Goal: Task Accomplishment & Management: Use online tool/utility

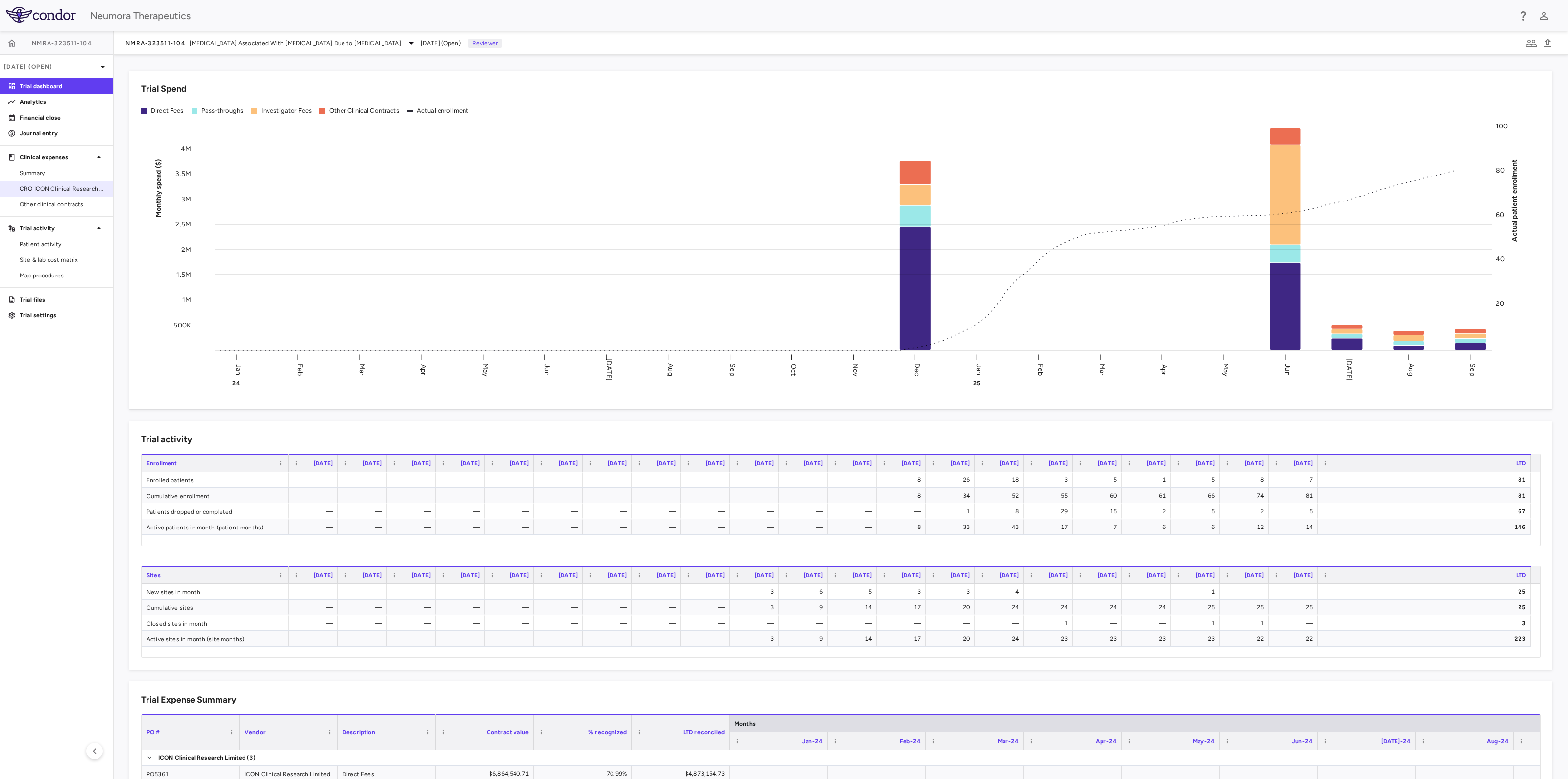
click at [42, 190] on span "CRO ICON Clinical Research Limited" at bounding box center [62, 189] width 85 height 9
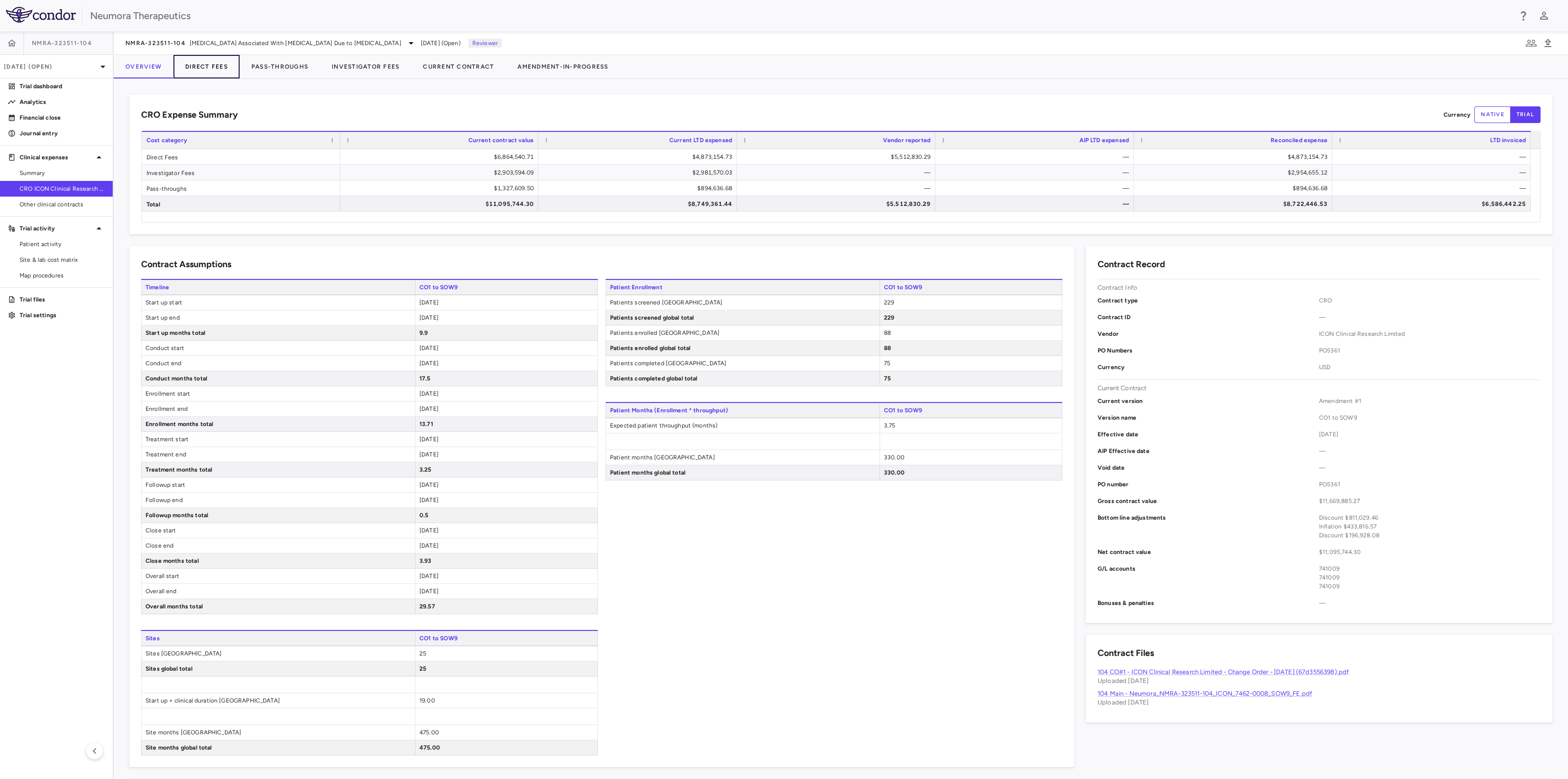
click at [201, 67] on button "Direct Fees" at bounding box center [206, 66] width 66 height 24
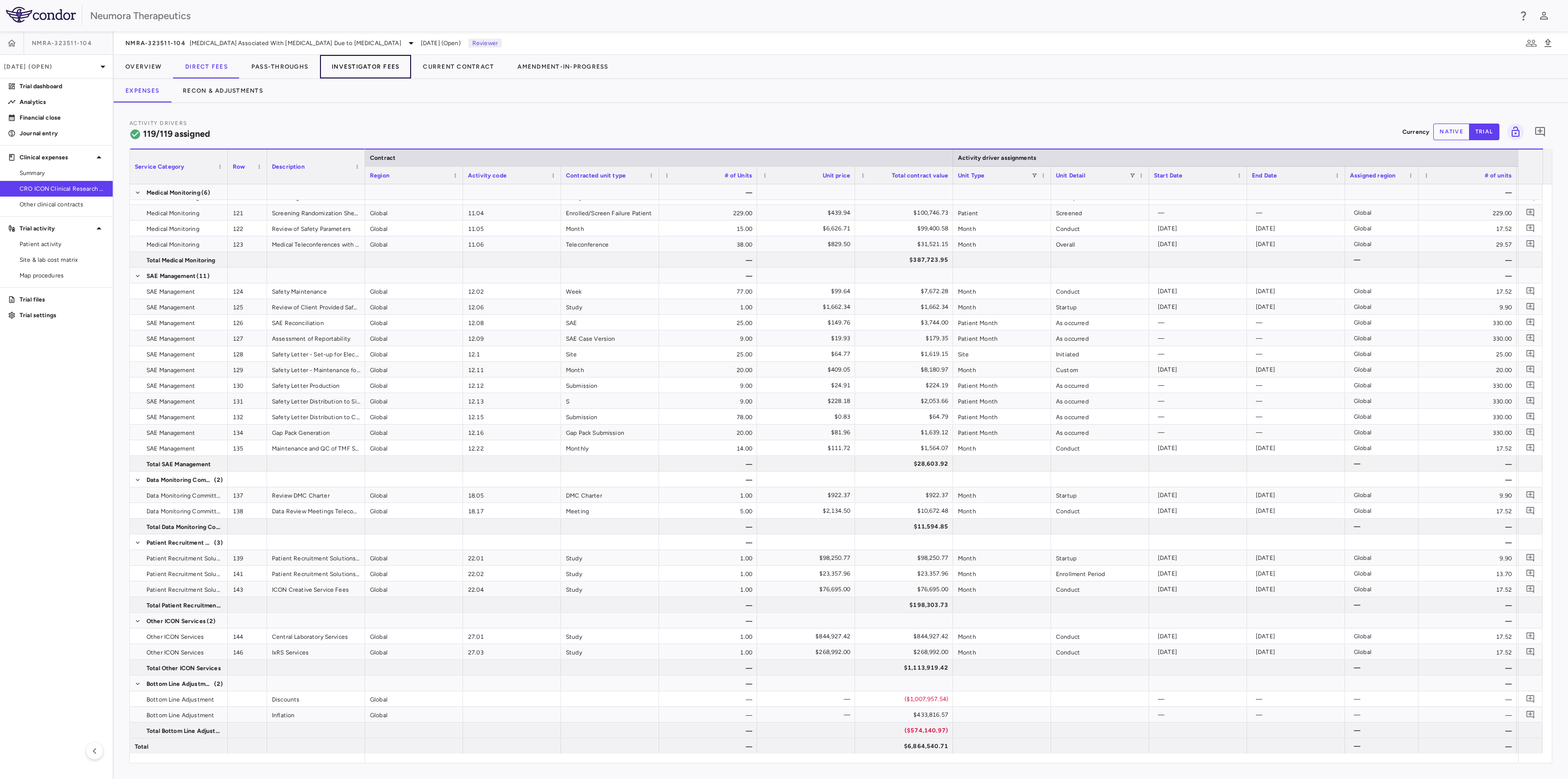
click at [381, 67] on button "Investigator Fees" at bounding box center [366, 66] width 91 height 24
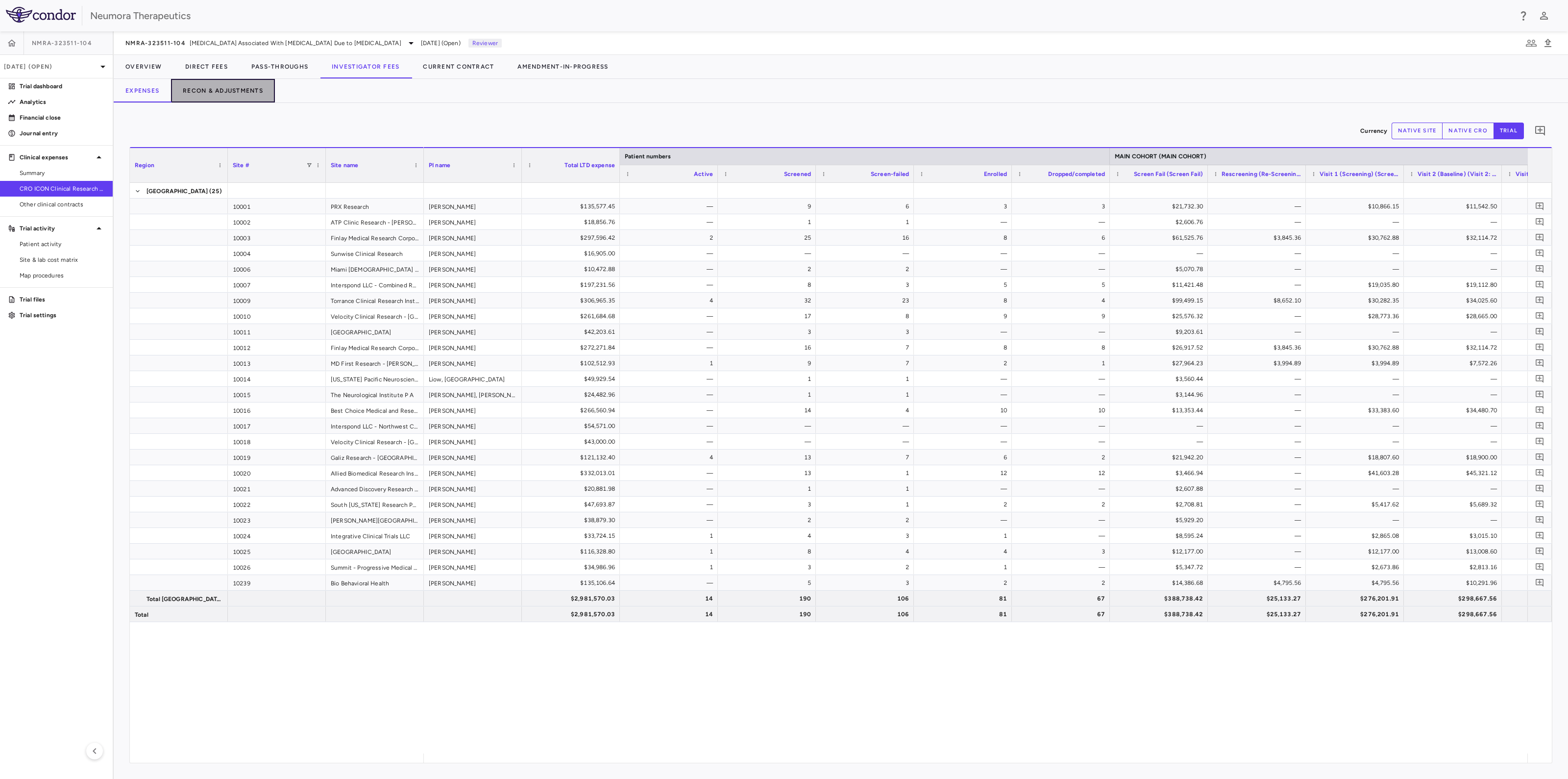
click at [220, 91] on button "Recon & Adjustments" at bounding box center [223, 91] width 104 height 24
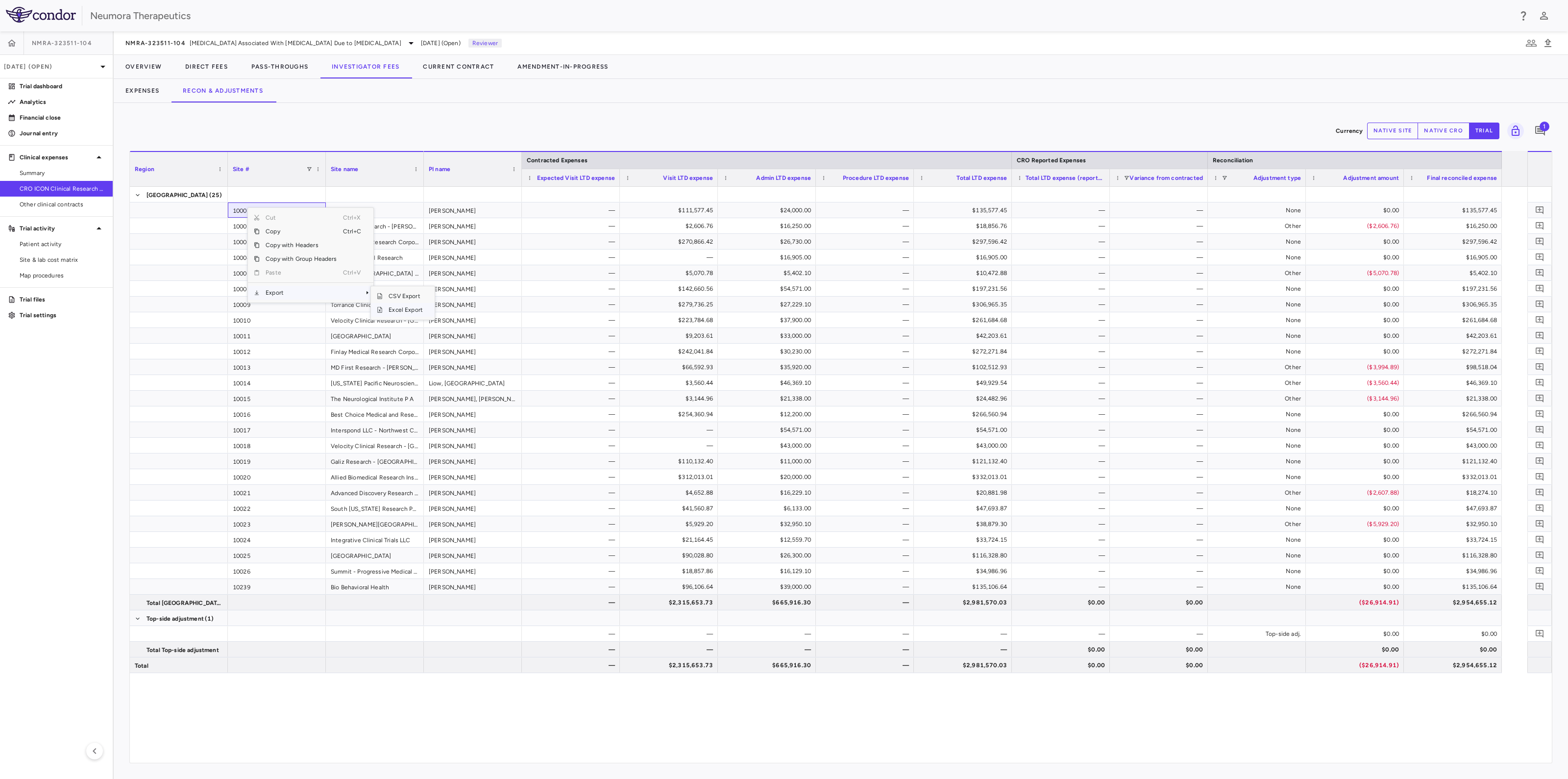
click at [412, 307] on span "Excel Export" at bounding box center [406, 309] width 46 height 14
click at [130, 66] on button "Overview" at bounding box center [144, 66] width 60 height 24
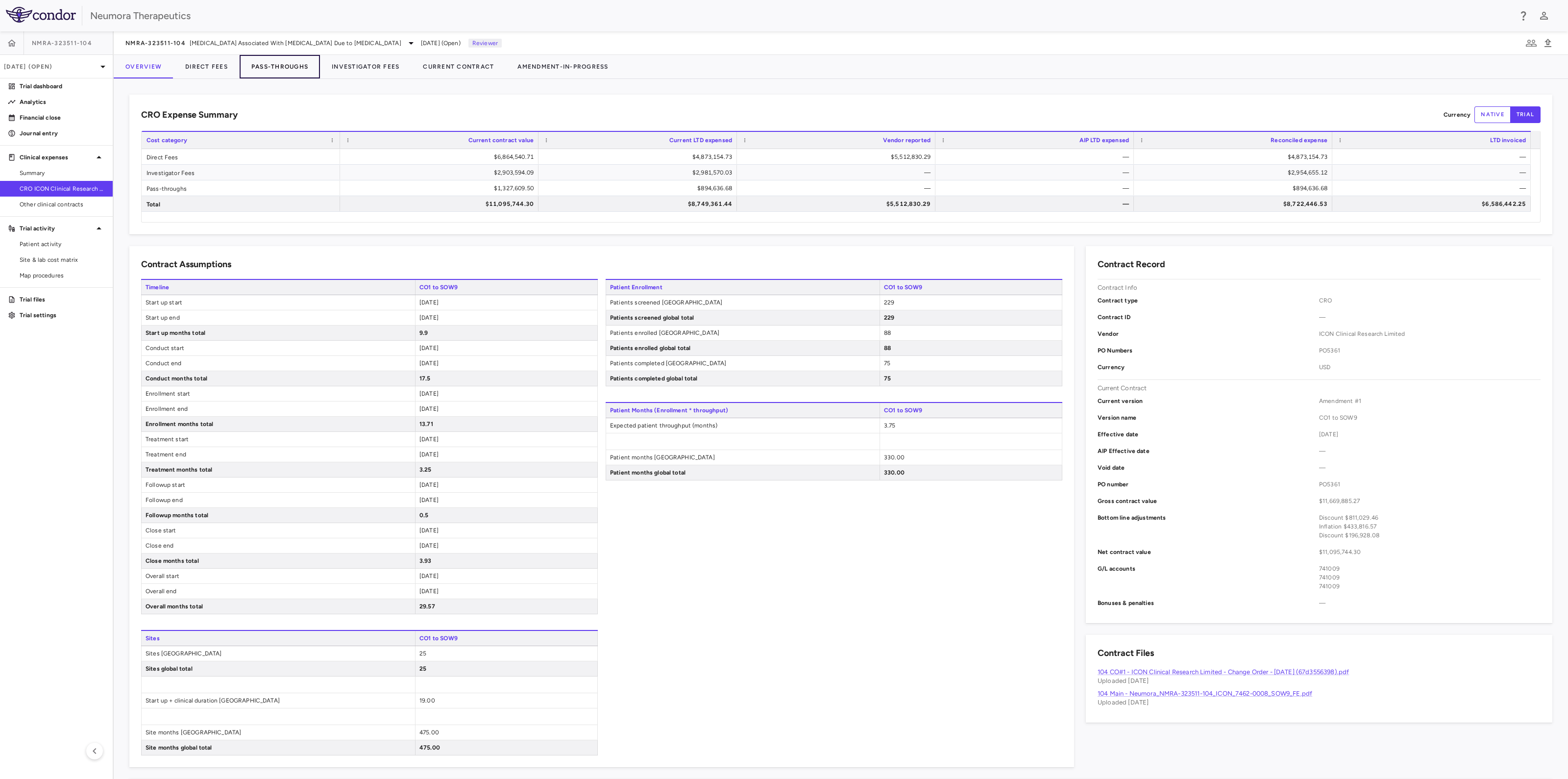
click at [303, 66] on button "Pass-Throughs" at bounding box center [280, 66] width 80 height 24
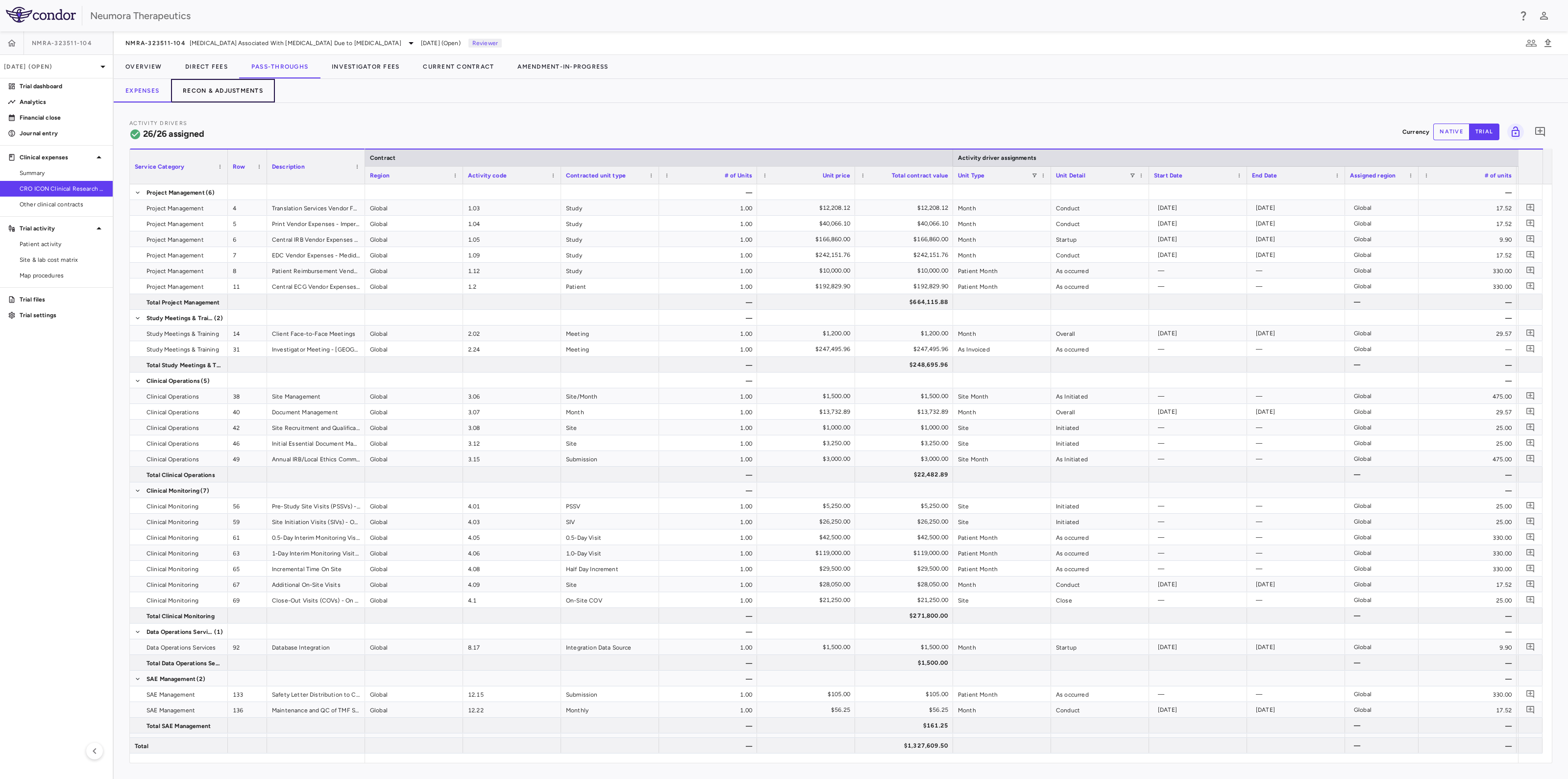
click at [218, 86] on button "Recon & Adjustments" at bounding box center [223, 91] width 104 height 24
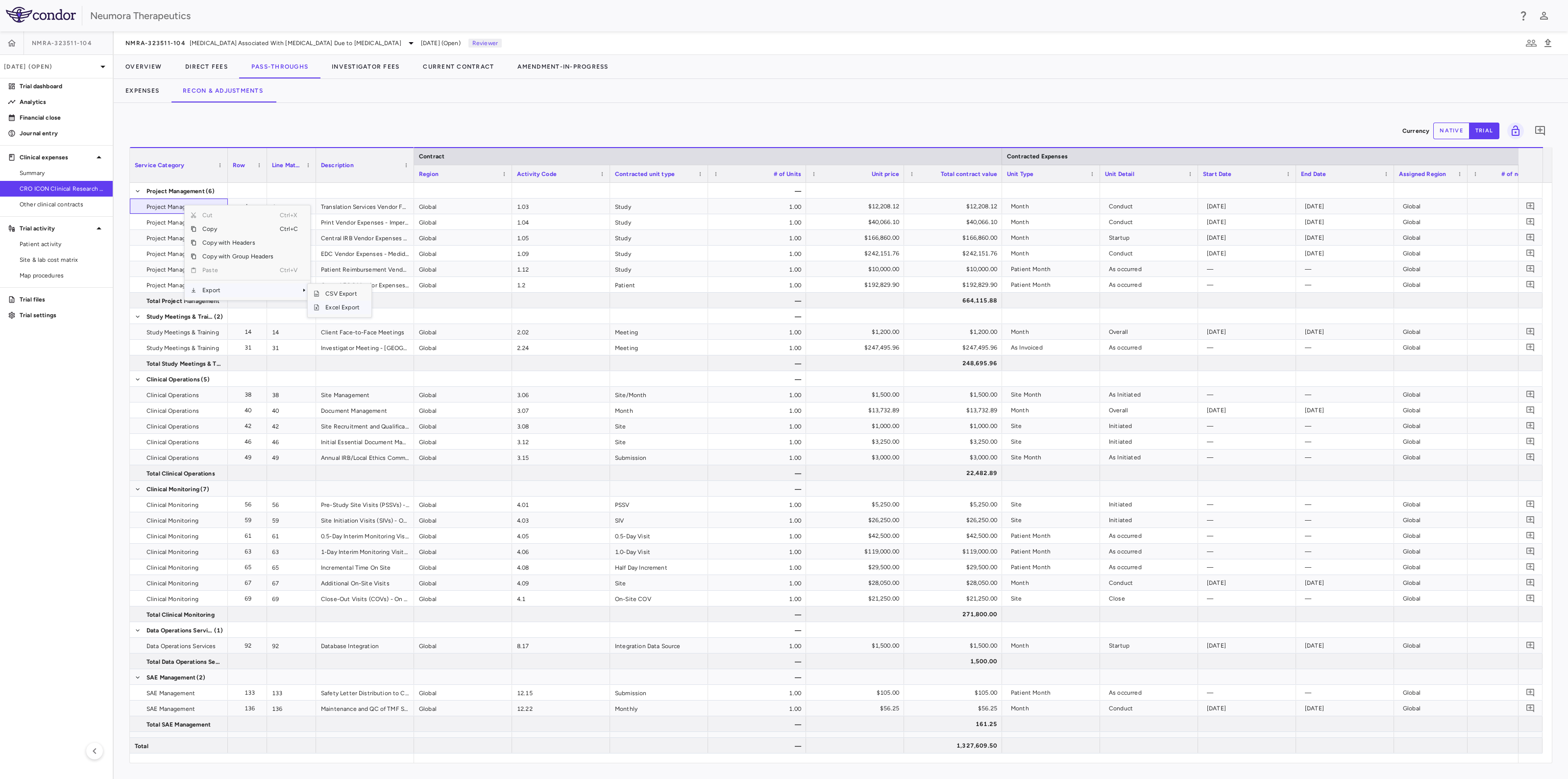
click at [353, 310] on span "Excel Export" at bounding box center [343, 307] width 46 height 14
click at [58, 257] on span "Site & lab cost matrix" at bounding box center [62, 259] width 85 height 9
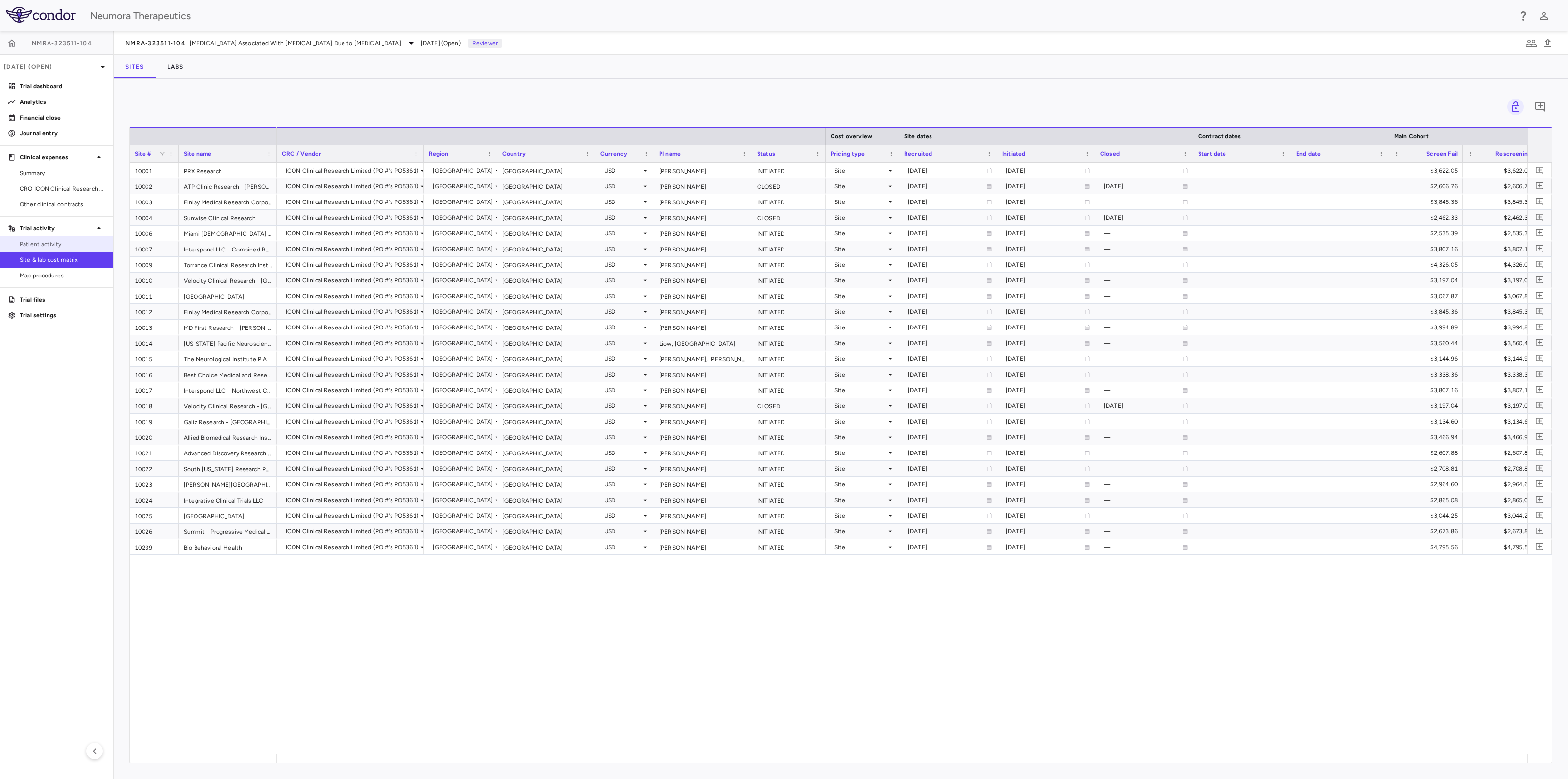
click at [34, 242] on span "Patient activity" at bounding box center [62, 244] width 85 height 9
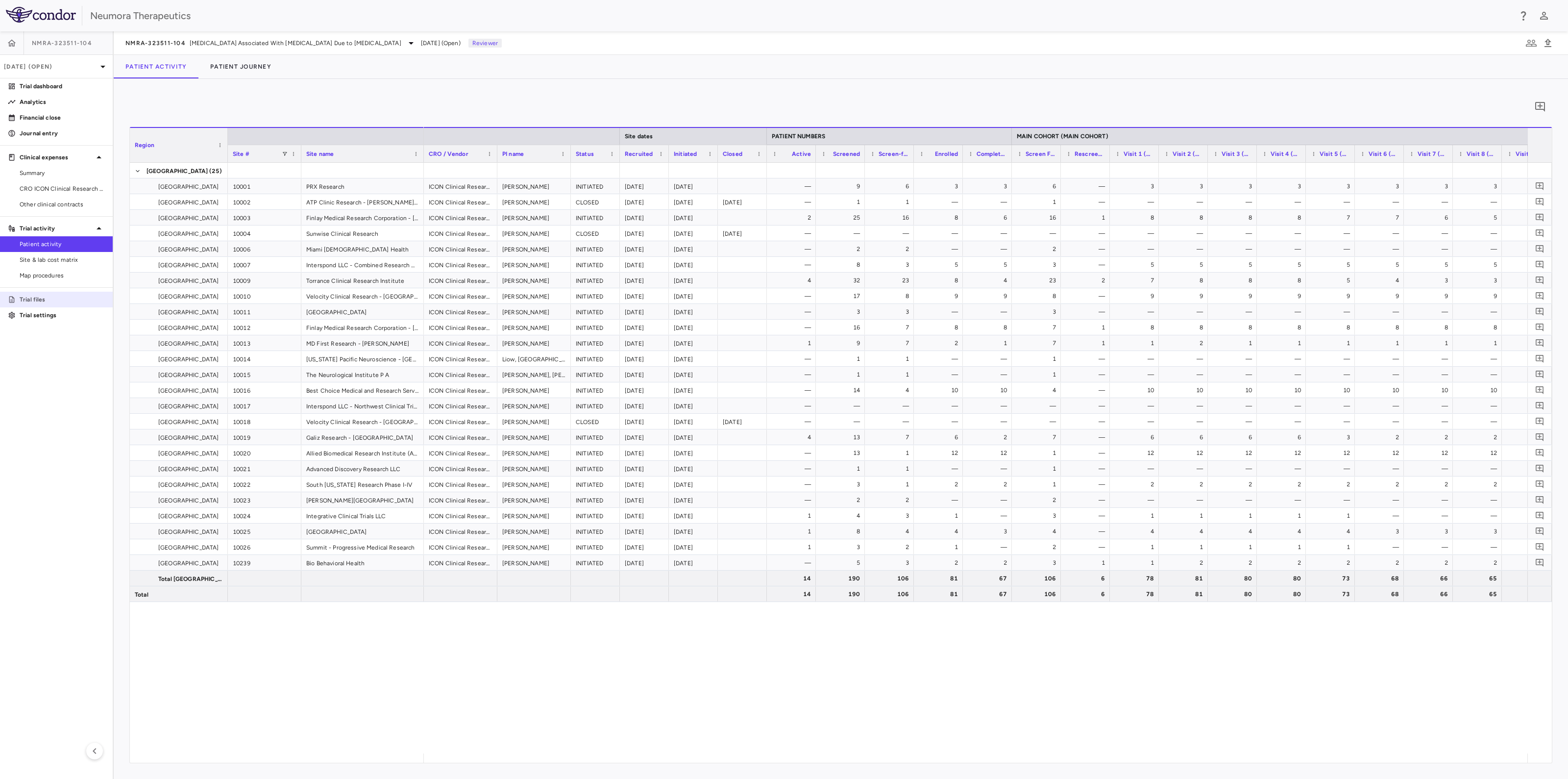
click at [44, 298] on p "Trial files" at bounding box center [62, 300] width 85 height 9
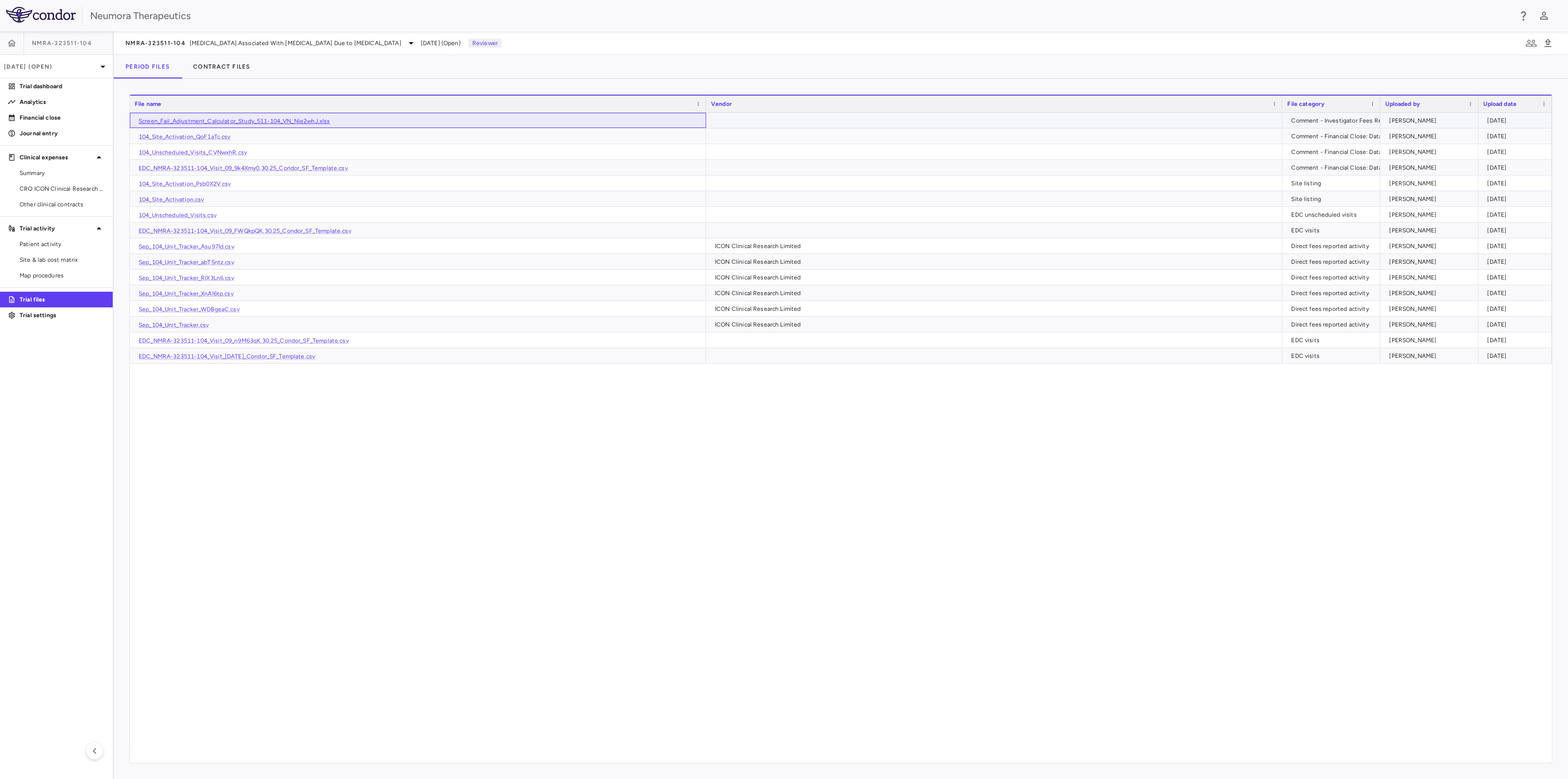
click at [200, 120] on link "Screen_Fail_Adjustment_Calculator_Study_511-104_VN_Nie2whJ.xlsx" at bounding box center [234, 121] width 191 height 7
click at [52, 132] on p "Journal entry" at bounding box center [62, 133] width 85 height 9
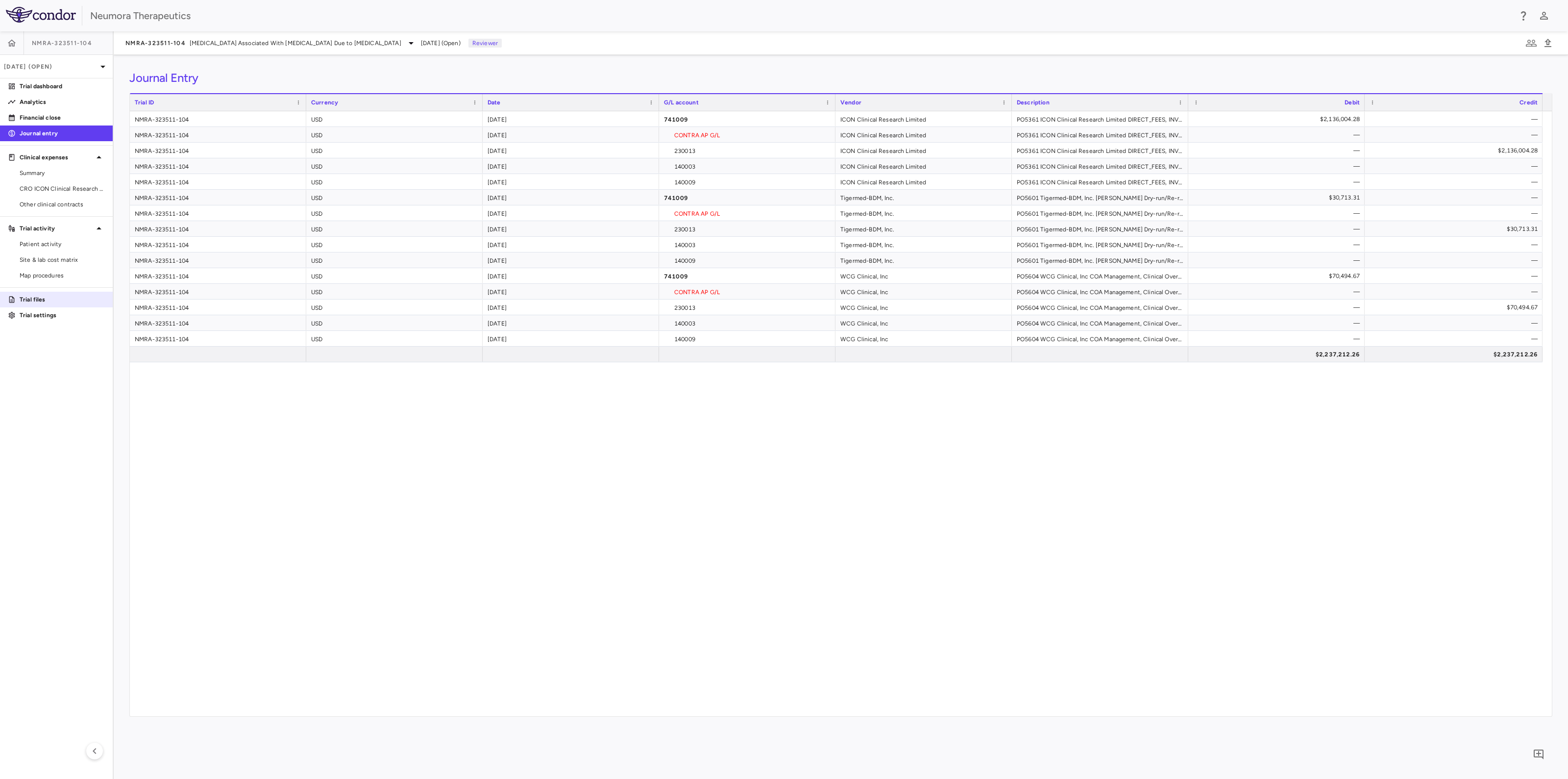
click at [32, 298] on p "Trial files" at bounding box center [62, 300] width 85 height 9
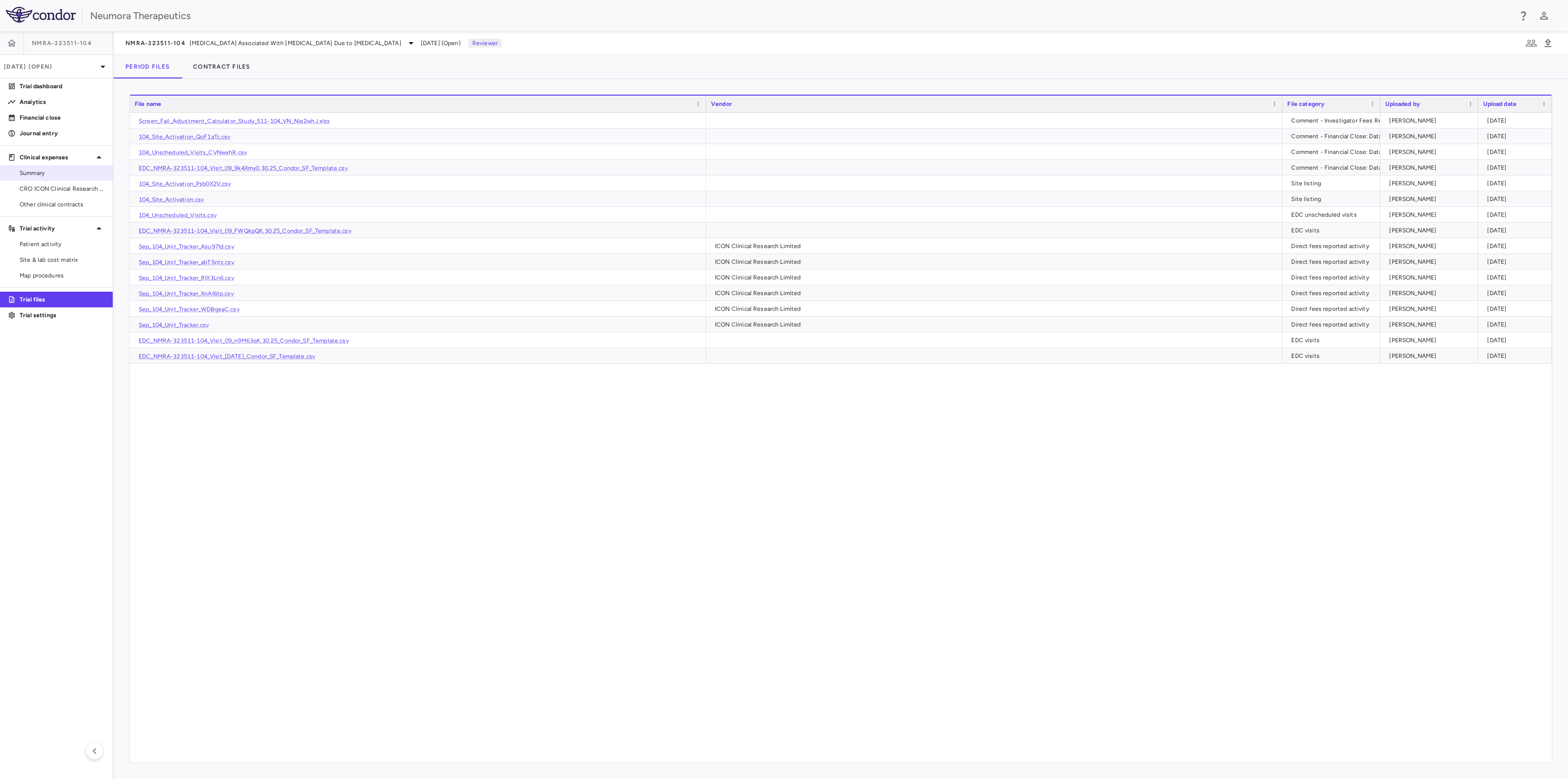
click at [63, 171] on span "Summary" at bounding box center [62, 173] width 85 height 9
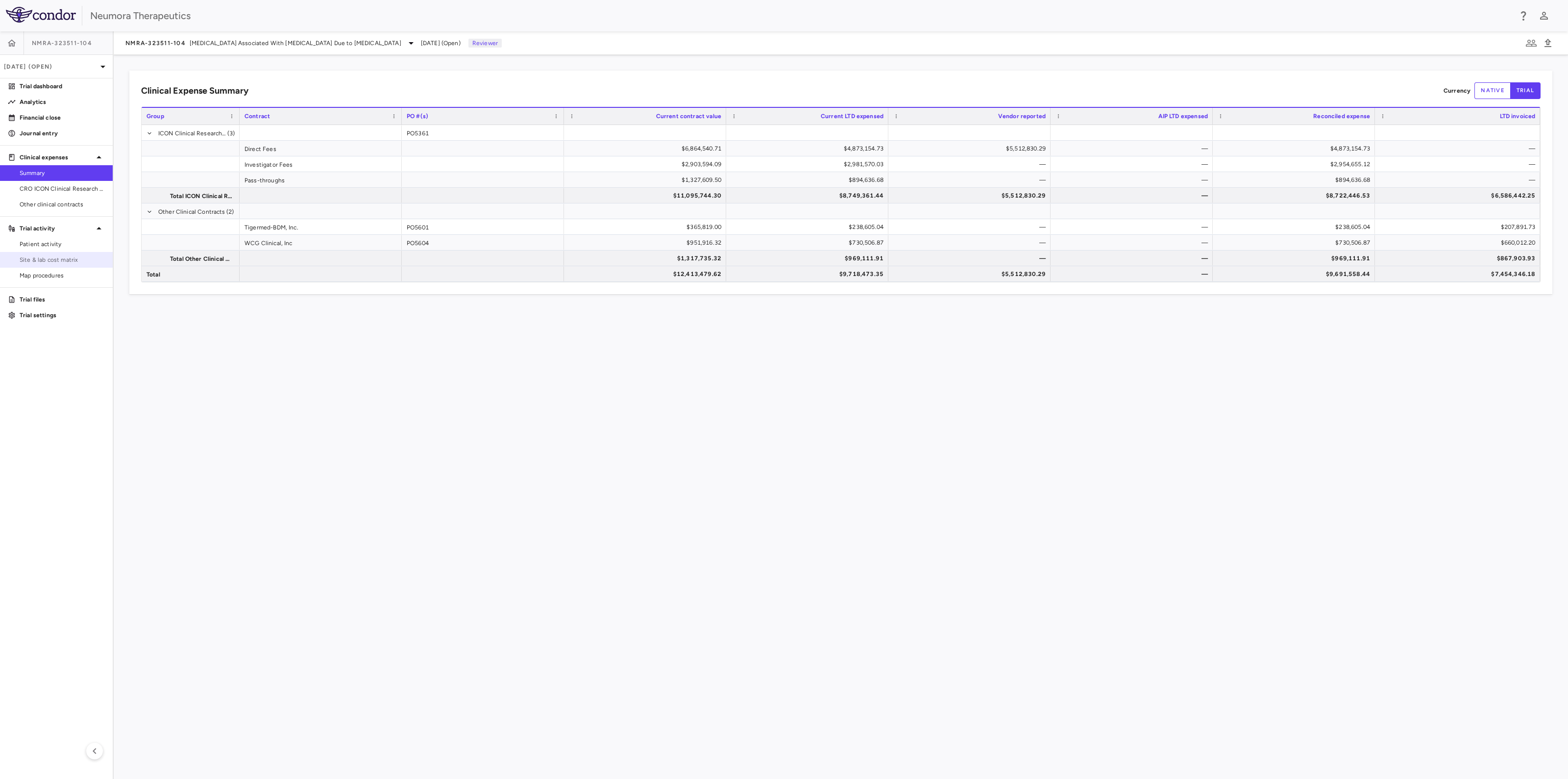
click at [57, 261] on span "Site & lab cost matrix" at bounding box center [62, 259] width 85 height 9
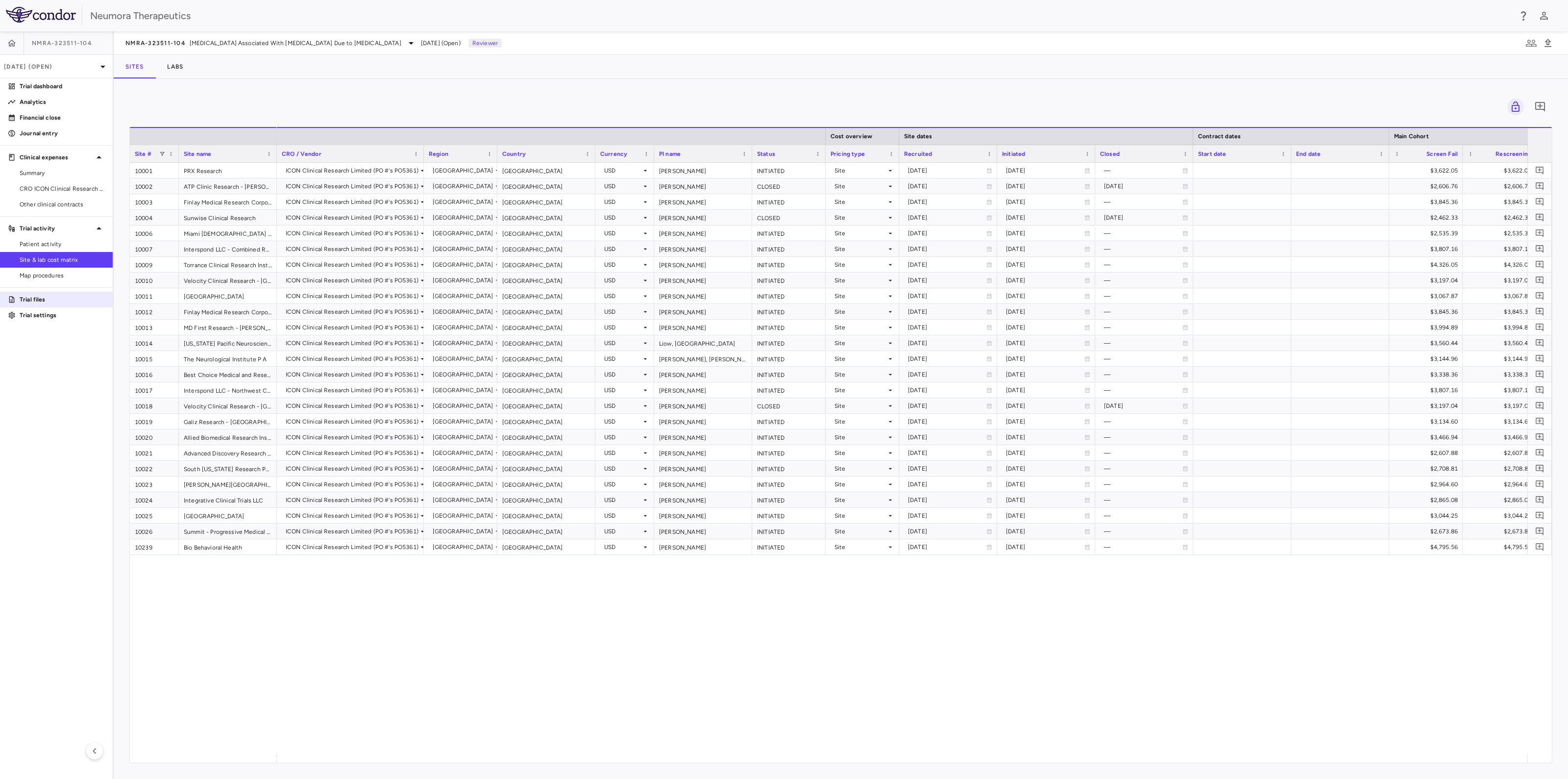
click at [27, 296] on p "Trial files" at bounding box center [62, 300] width 85 height 9
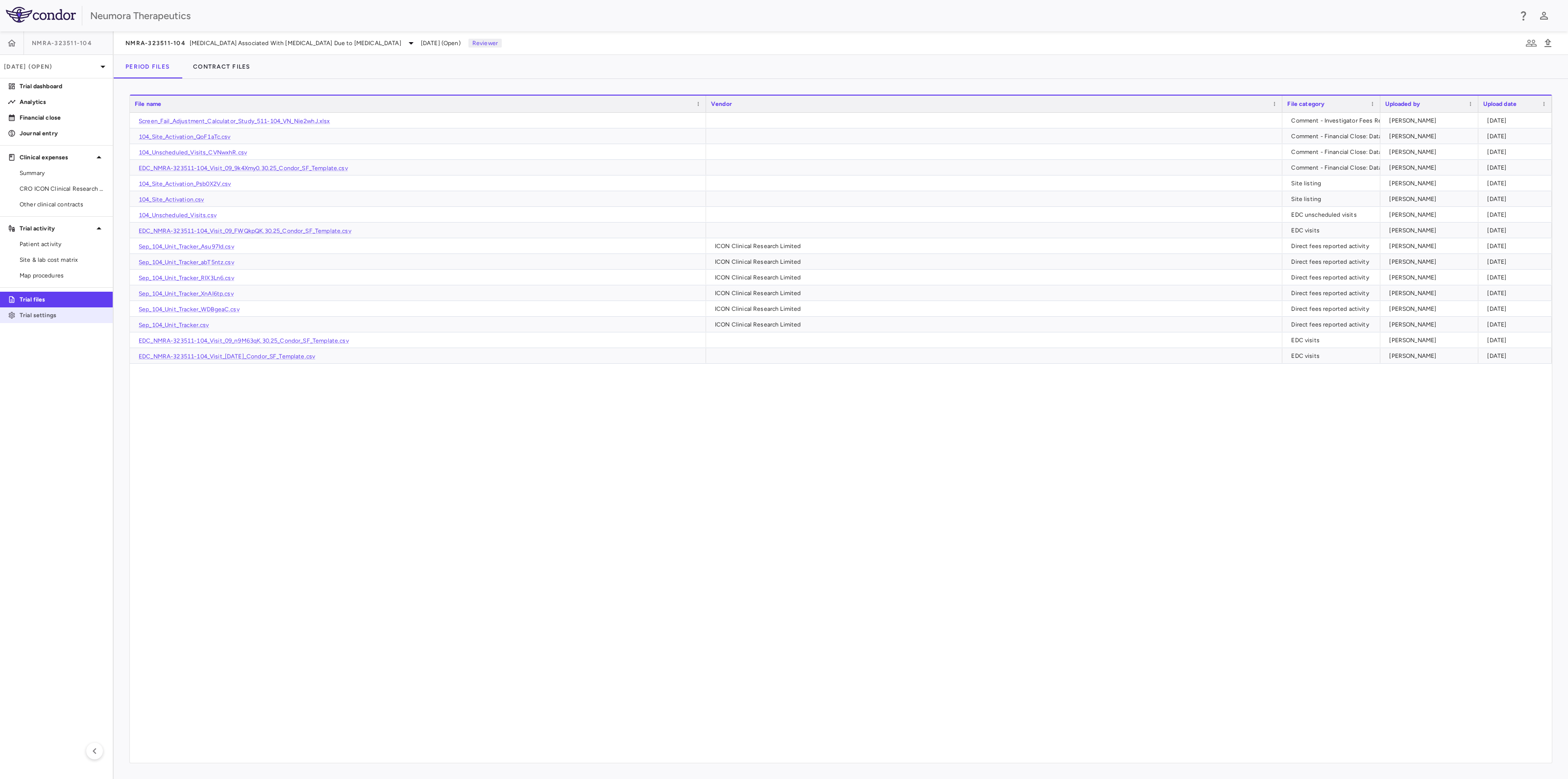
click at [54, 313] on p "Trial settings" at bounding box center [62, 315] width 85 height 9
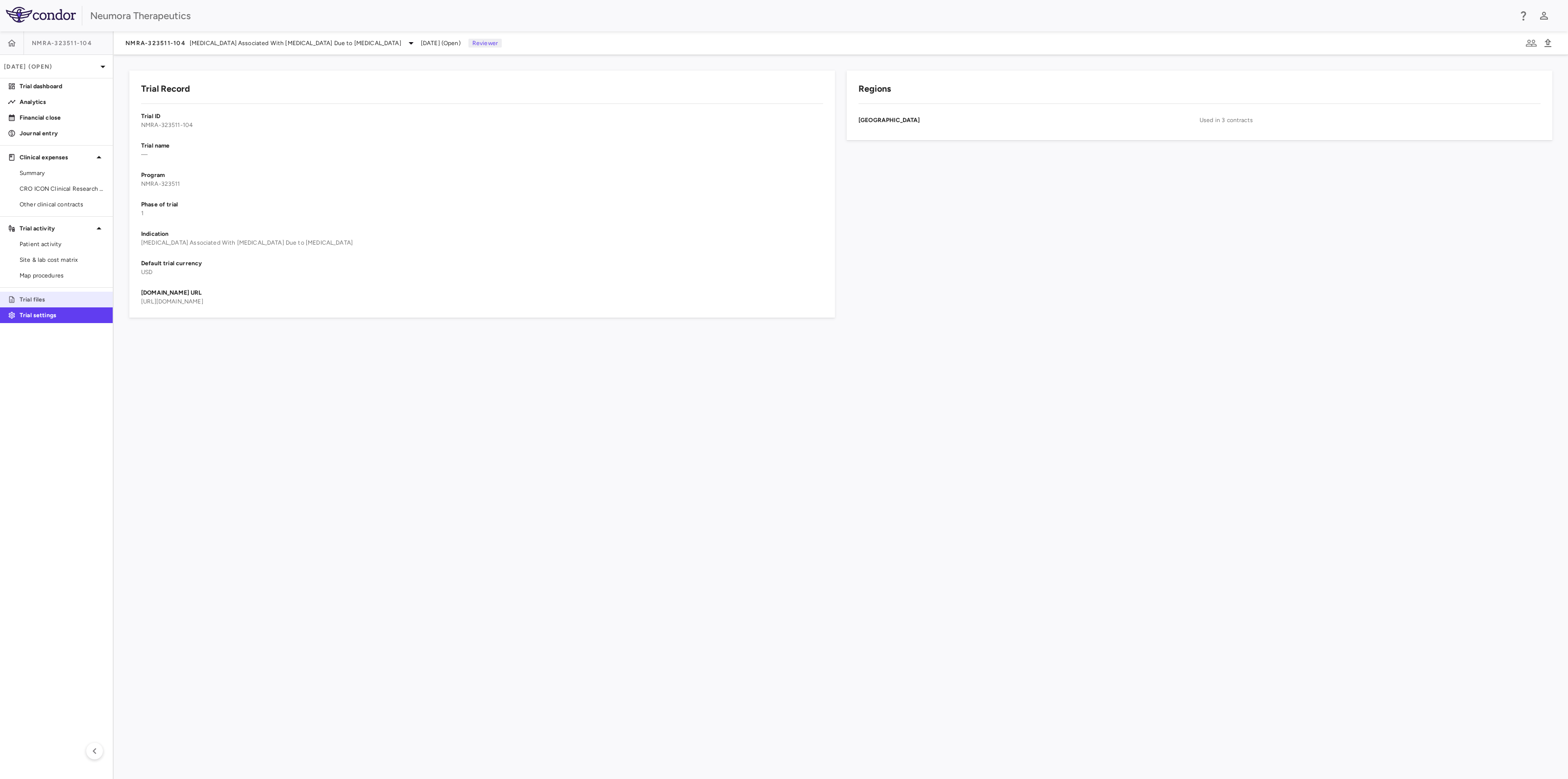
click at [46, 299] on p "Trial files" at bounding box center [62, 300] width 85 height 9
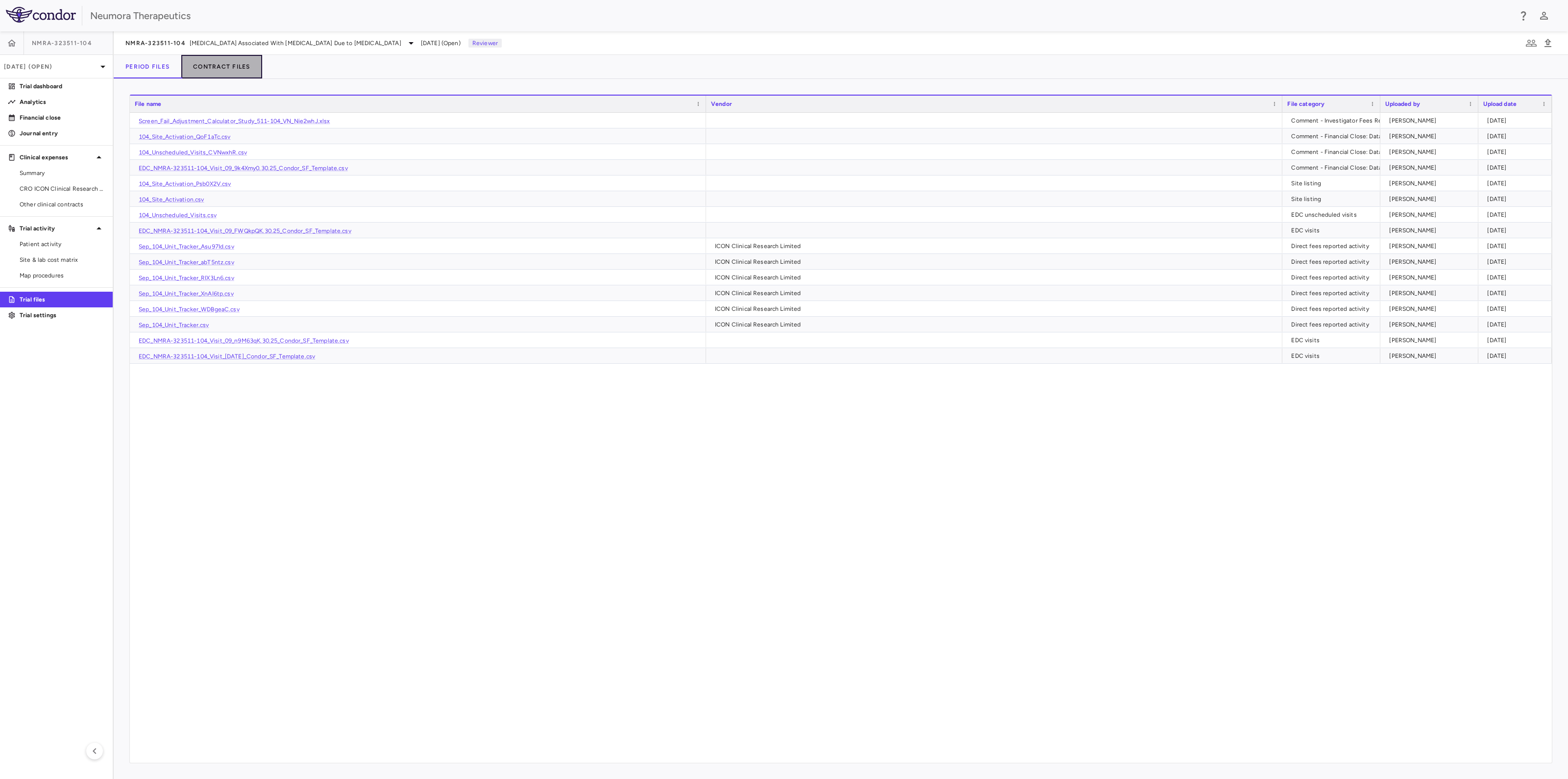
click at [230, 63] on button "Contract Files" at bounding box center [222, 66] width 81 height 24
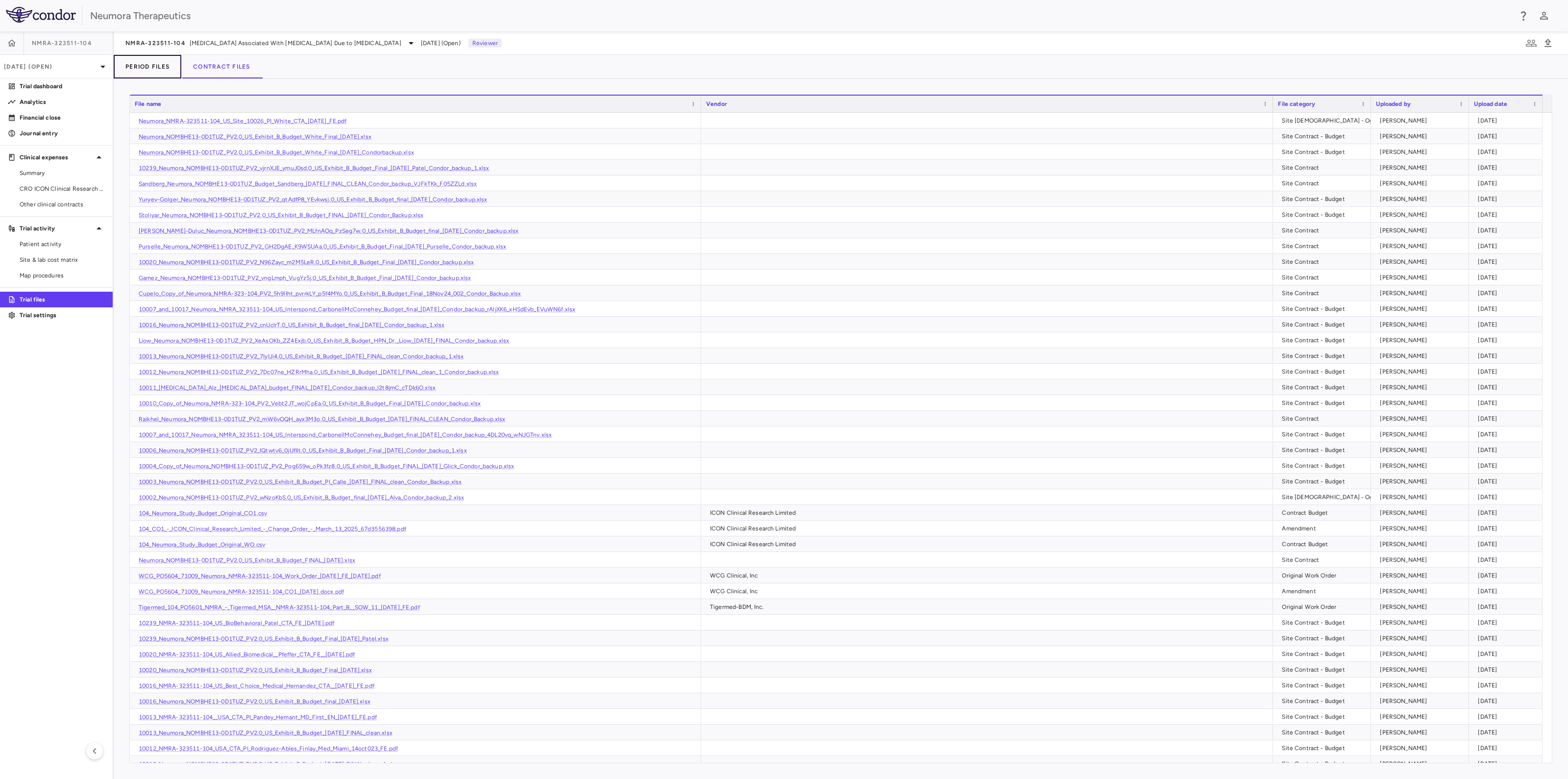
drag, startPoint x: 144, startPoint y: 67, endPoint x: 152, endPoint y: 69, distance: 8.2
click at [144, 67] on button "Period Files" at bounding box center [147, 66] width 68 height 24
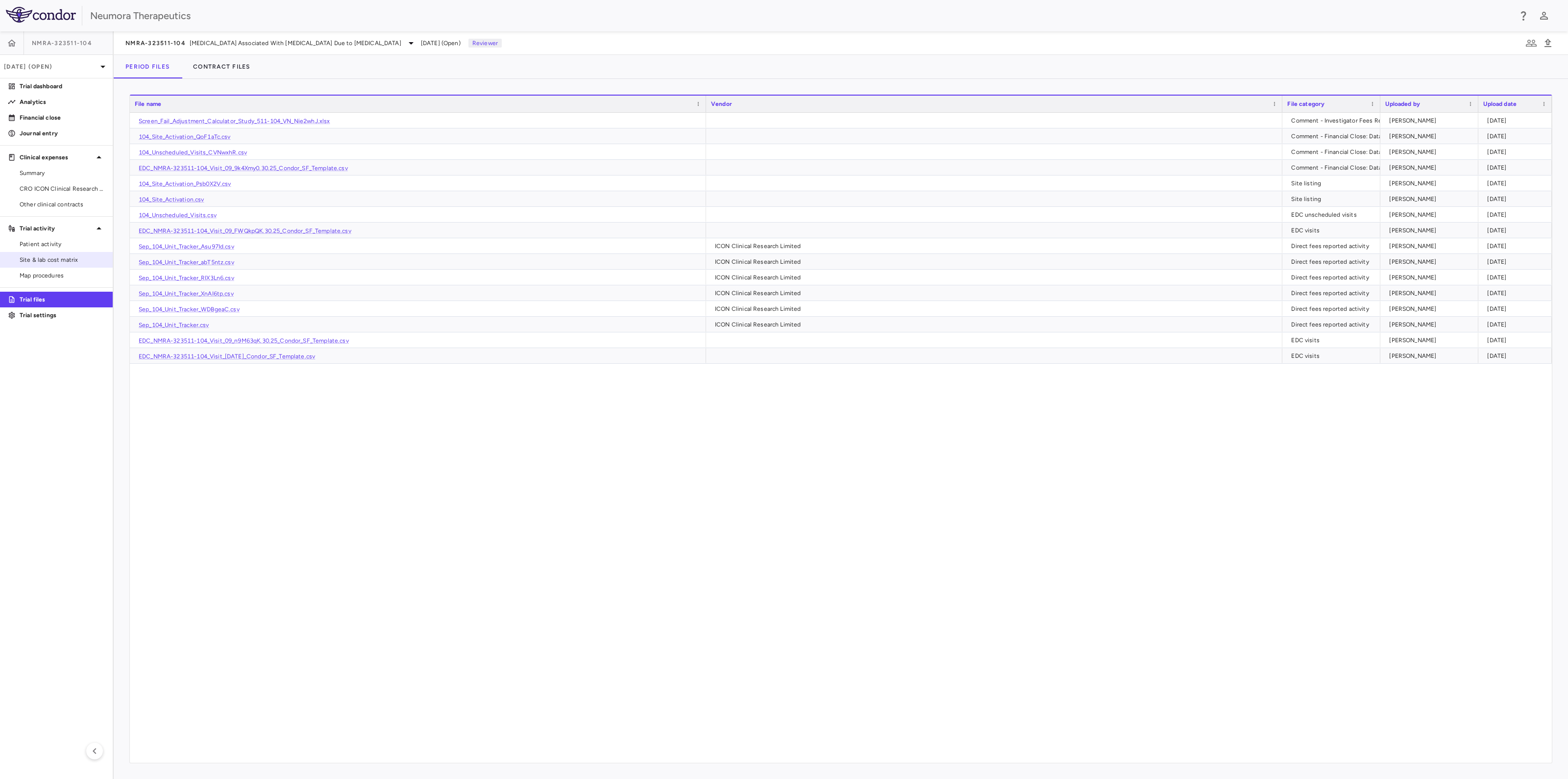
click at [46, 260] on span "Site & lab cost matrix" at bounding box center [62, 259] width 85 height 9
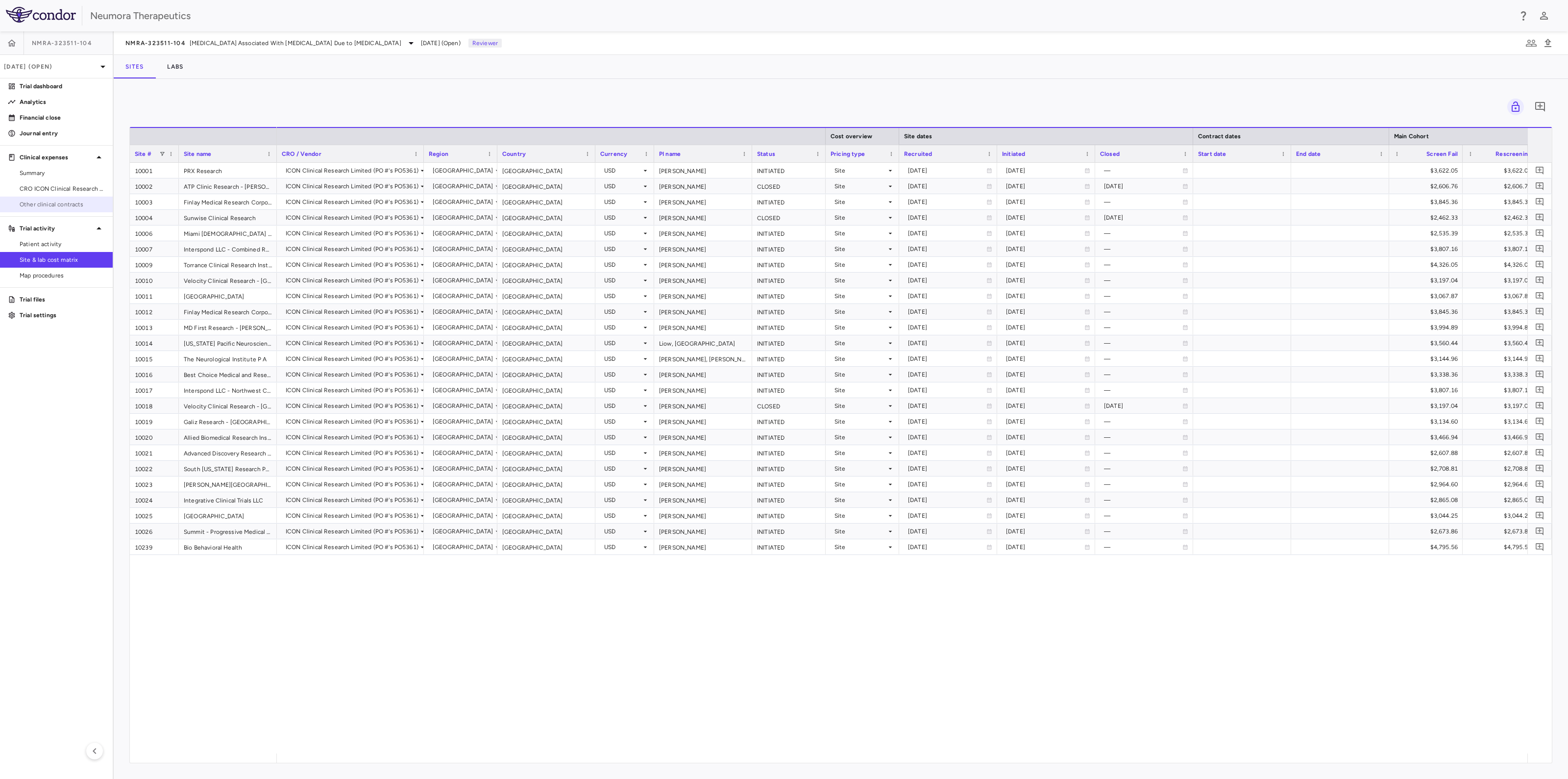
click at [41, 205] on span "Other clinical contracts" at bounding box center [62, 204] width 85 height 9
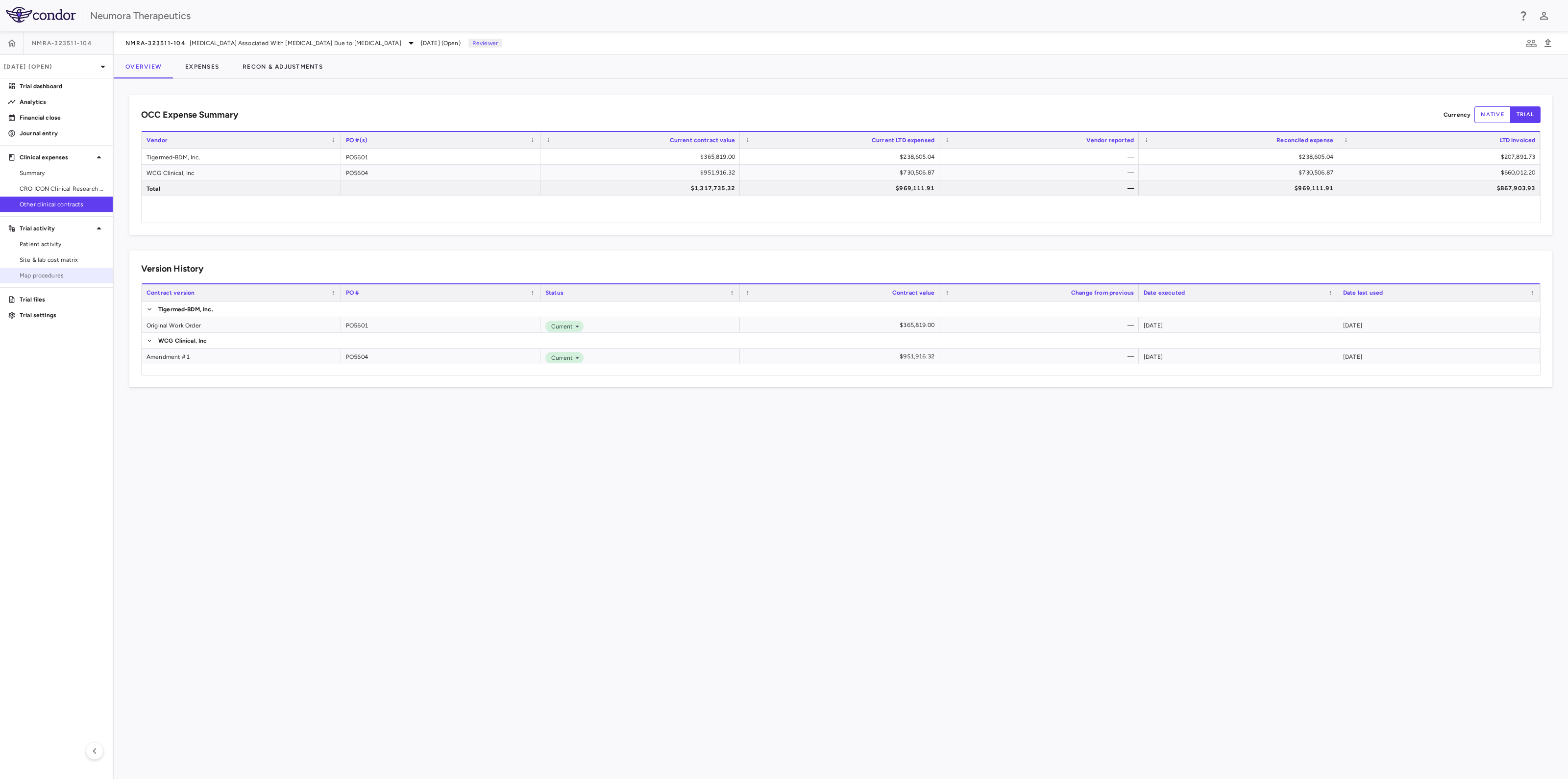
click at [37, 271] on span "Map procedures" at bounding box center [62, 275] width 85 height 9
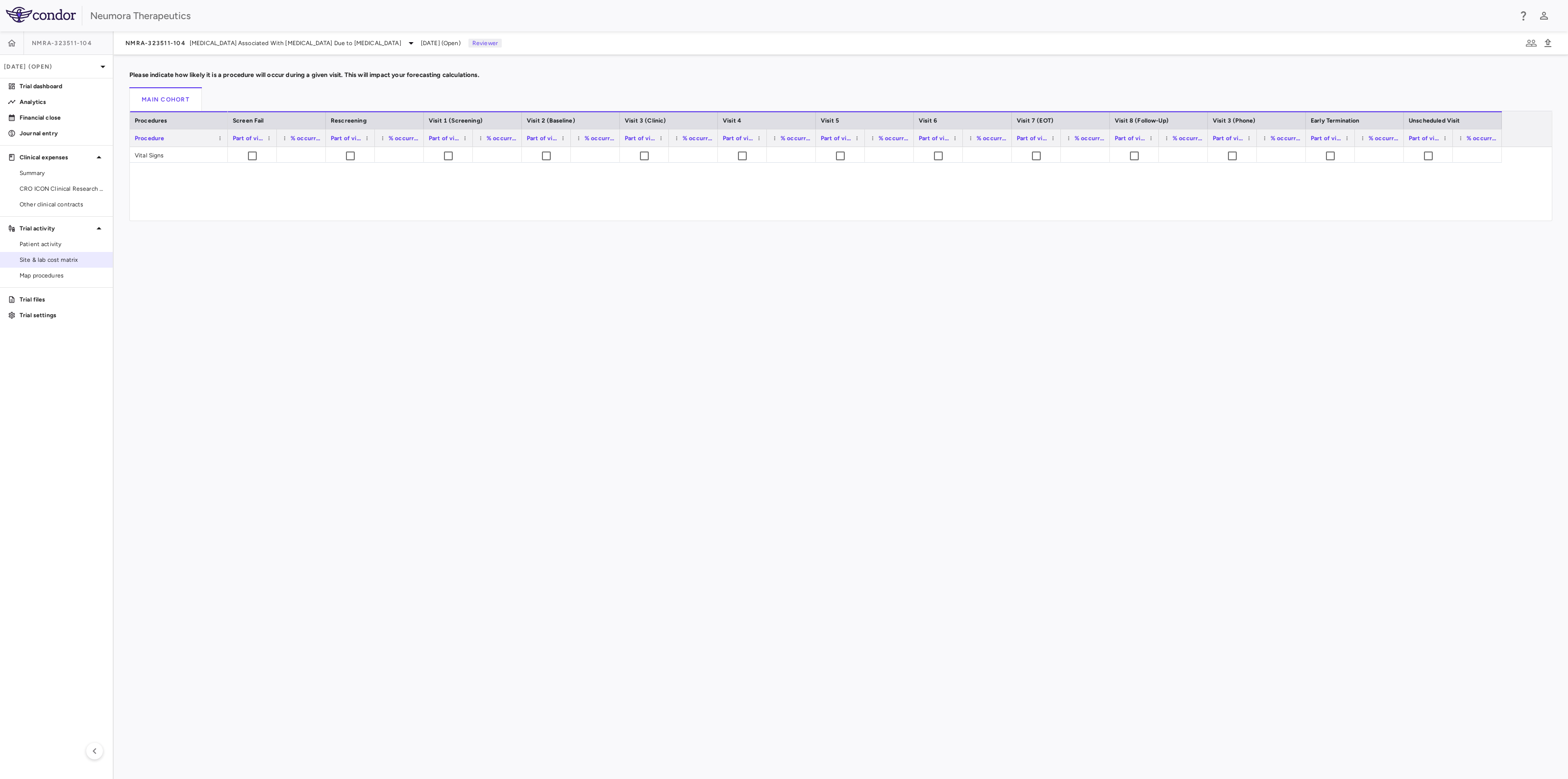
click at [43, 258] on span "Site & lab cost matrix" at bounding box center [62, 259] width 85 height 9
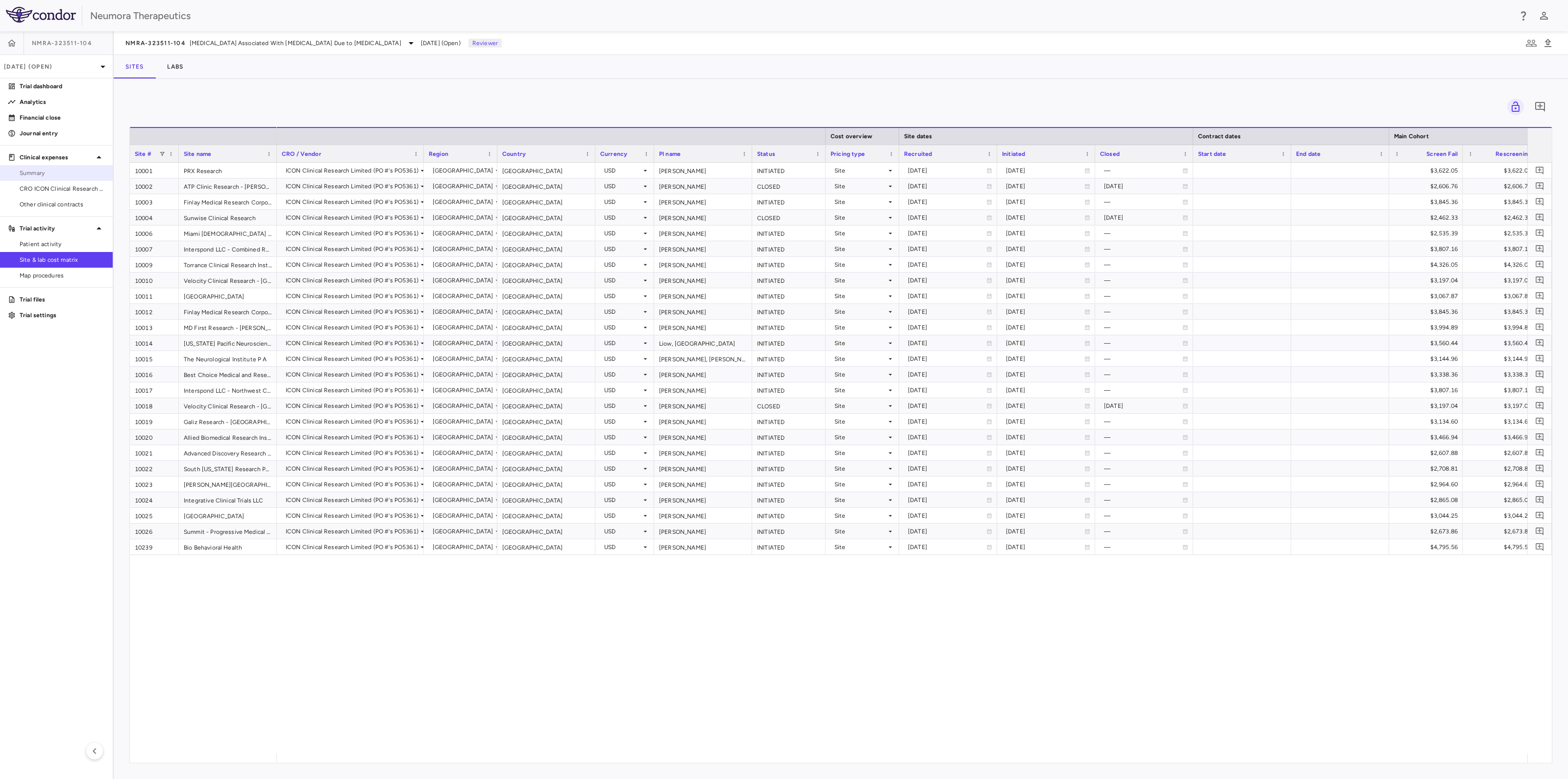
click at [32, 177] on link "Summary" at bounding box center [56, 173] width 113 height 15
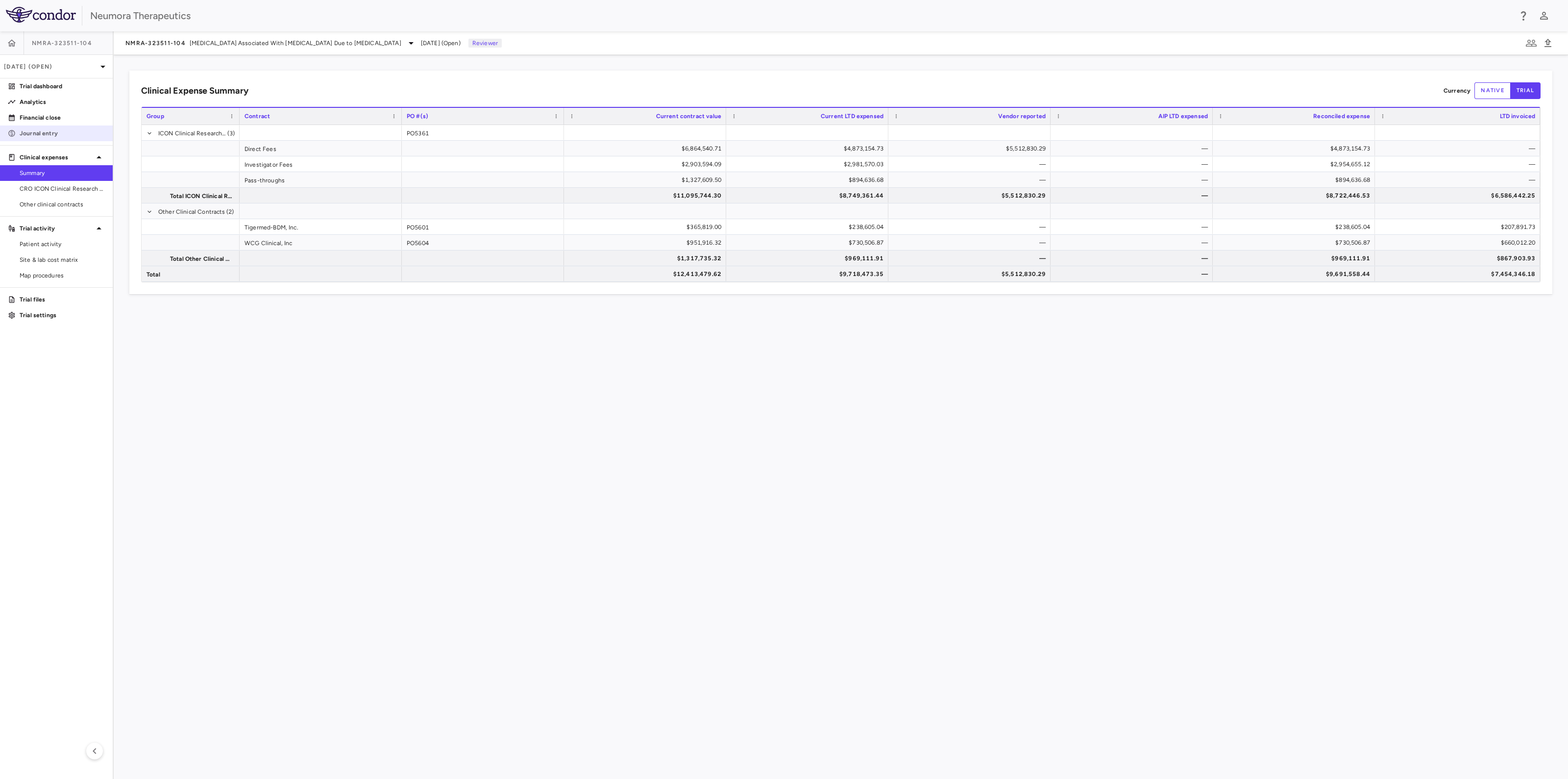
click at [57, 132] on p "Journal entry" at bounding box center [62, 133] width 85 height 9
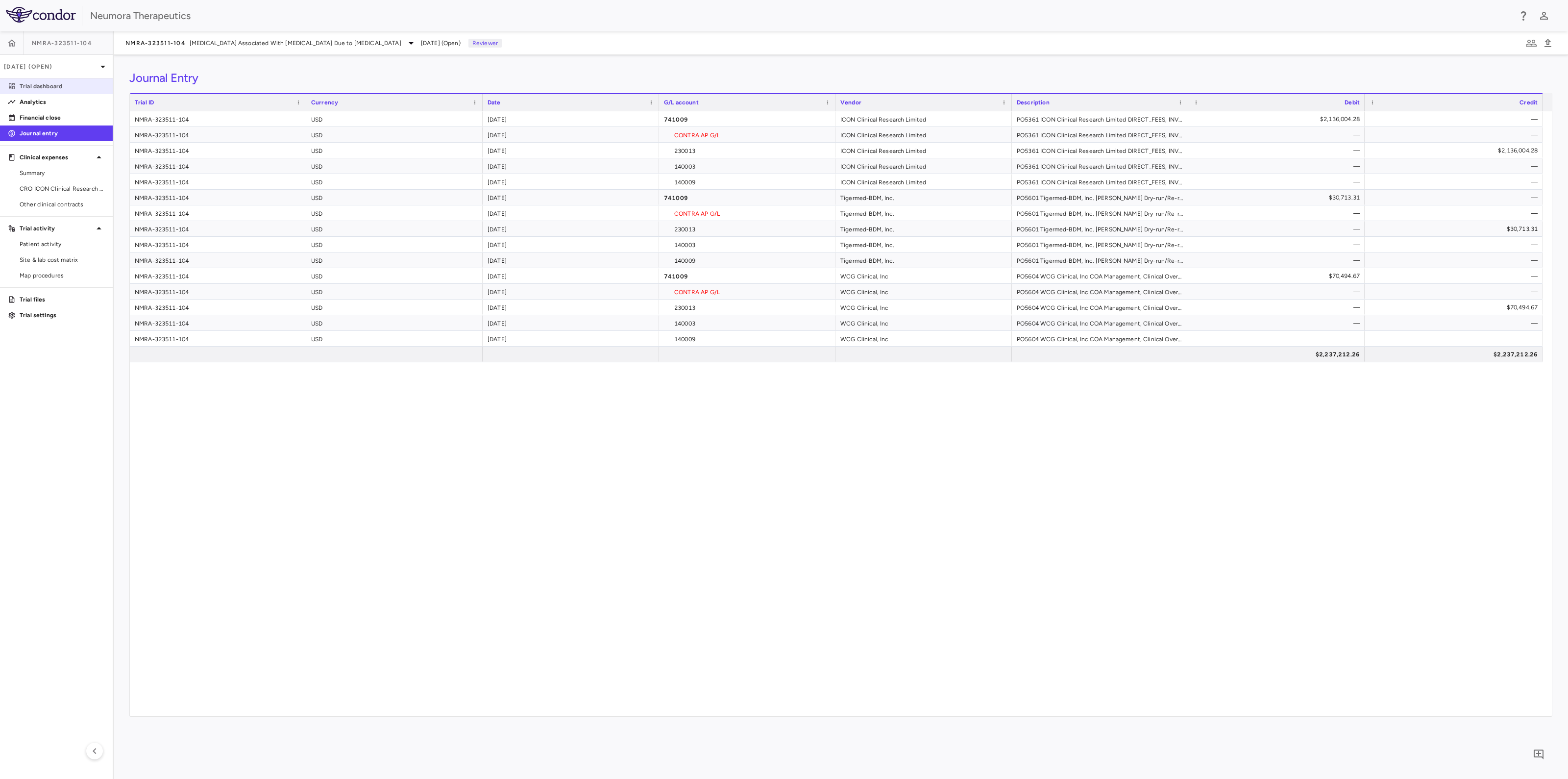
click at [57, 84] on p "Trial dashboard" at bounding box center [62, 86] width 85 height 9
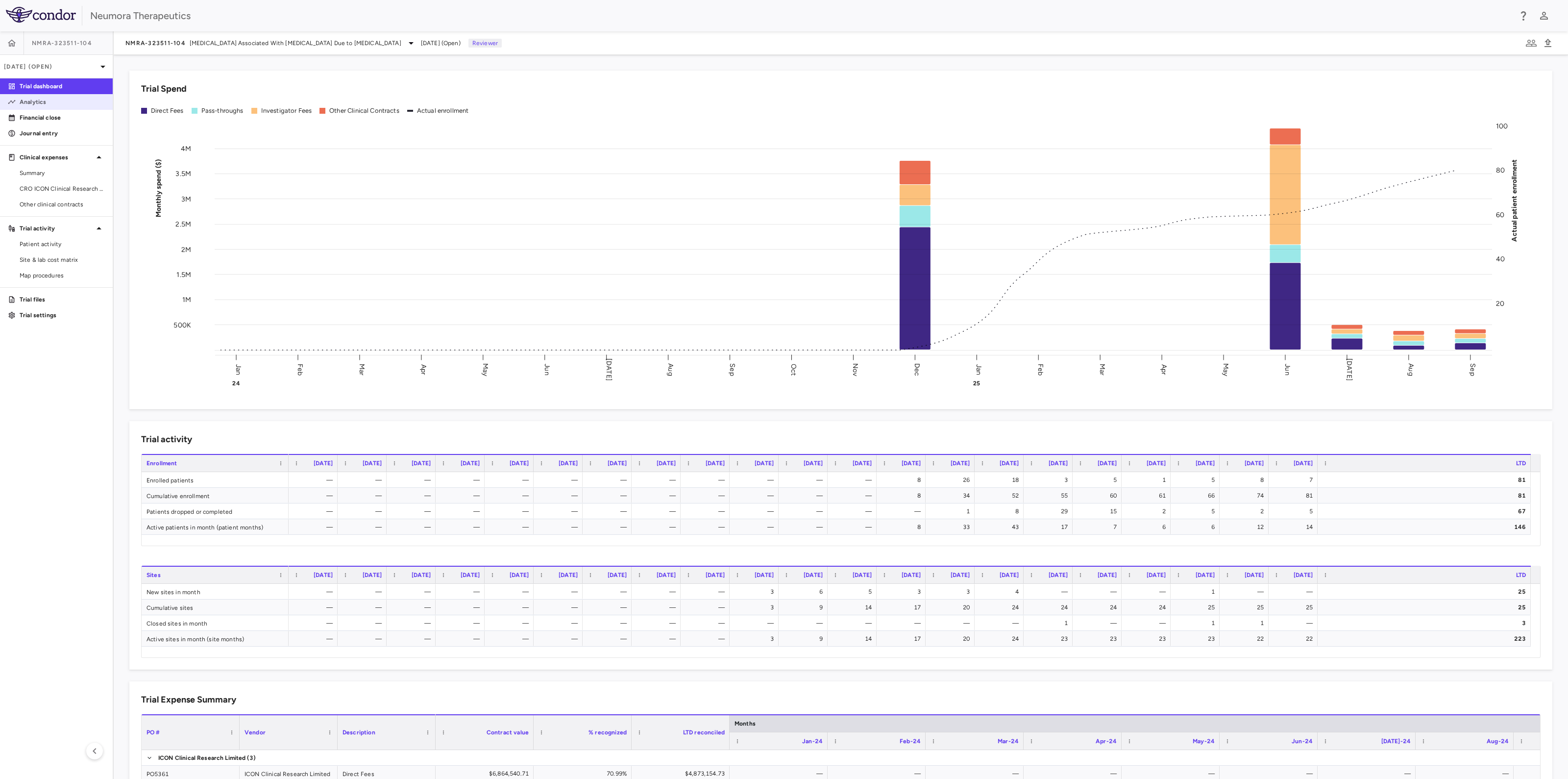
click at [46, 104] on p "Analytics" at bounding box center [62, 102] width 85 height 9
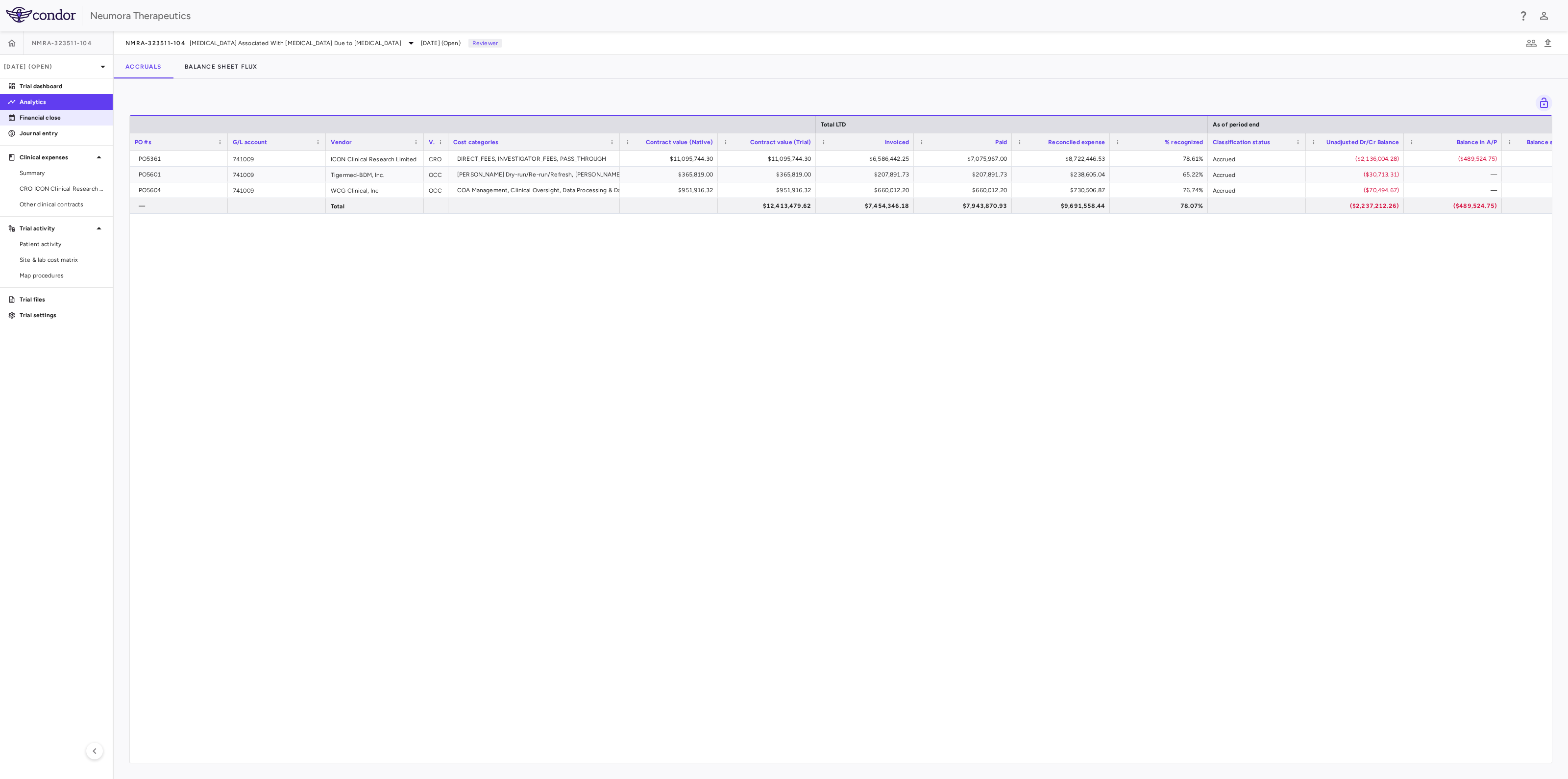
click at [44, 116] on p "Financial close" at bounding box center [62, 118] width 85 height 9
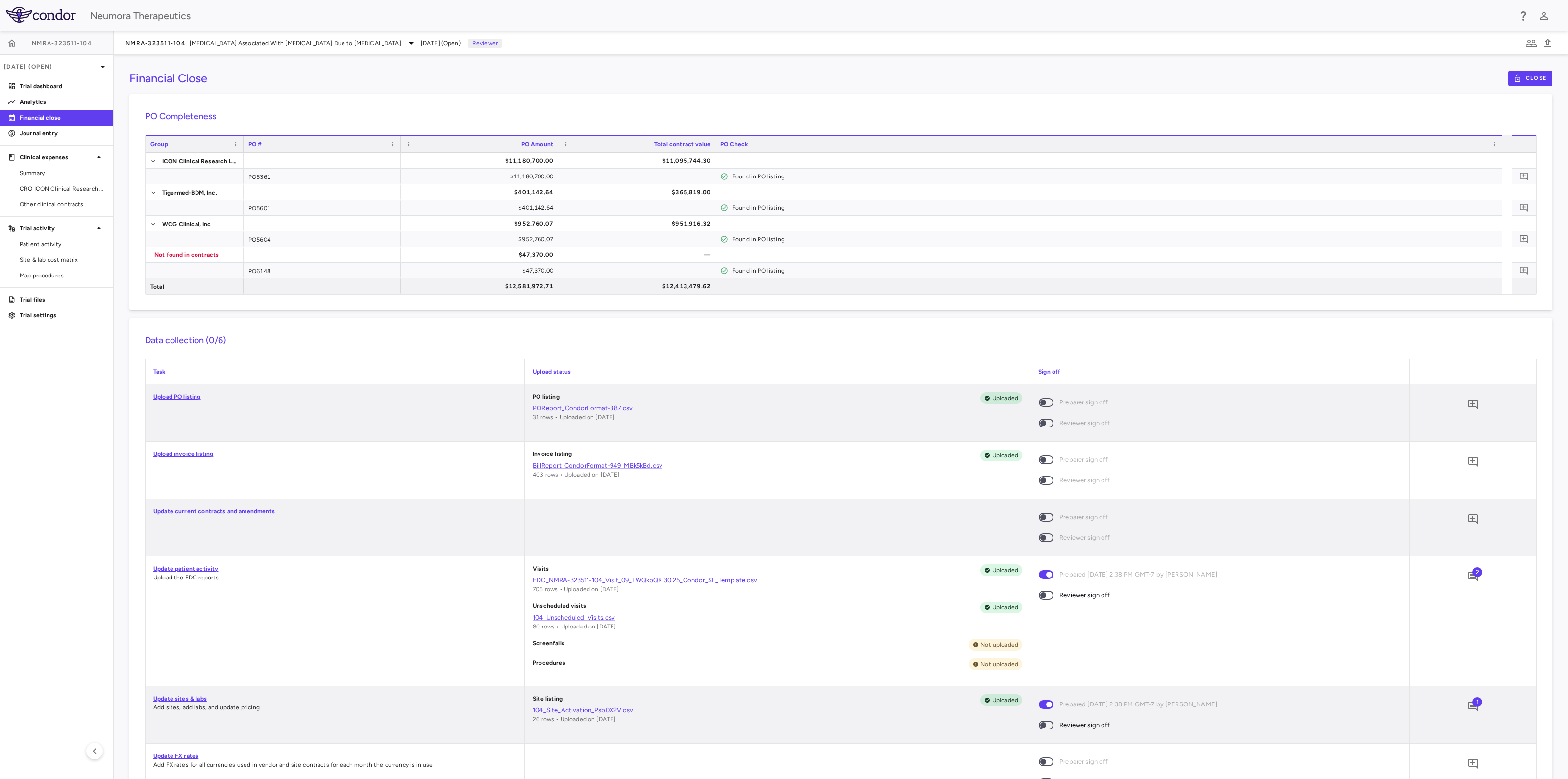
click at [574, 406] on link "POReport_CondorFormat-387.csv" at bounding box center [777, 408] width 489 height 9
drag, startPoint x: 177, startPoint y: 393, endPoint x: 457, endPoint y: 401, distance: 280.1
click at [457, 401] on div "Upload PO listing" at bounding box center [335, 412] width 379 height 57
drag, startPoint x: 617, startPoint y: 406, endPoint x: 429, endPoint y: 413, distance: 188.1
click at [429, 413] on div "Upload PO listing" at bounding box center [335, 412] width 379 height 57
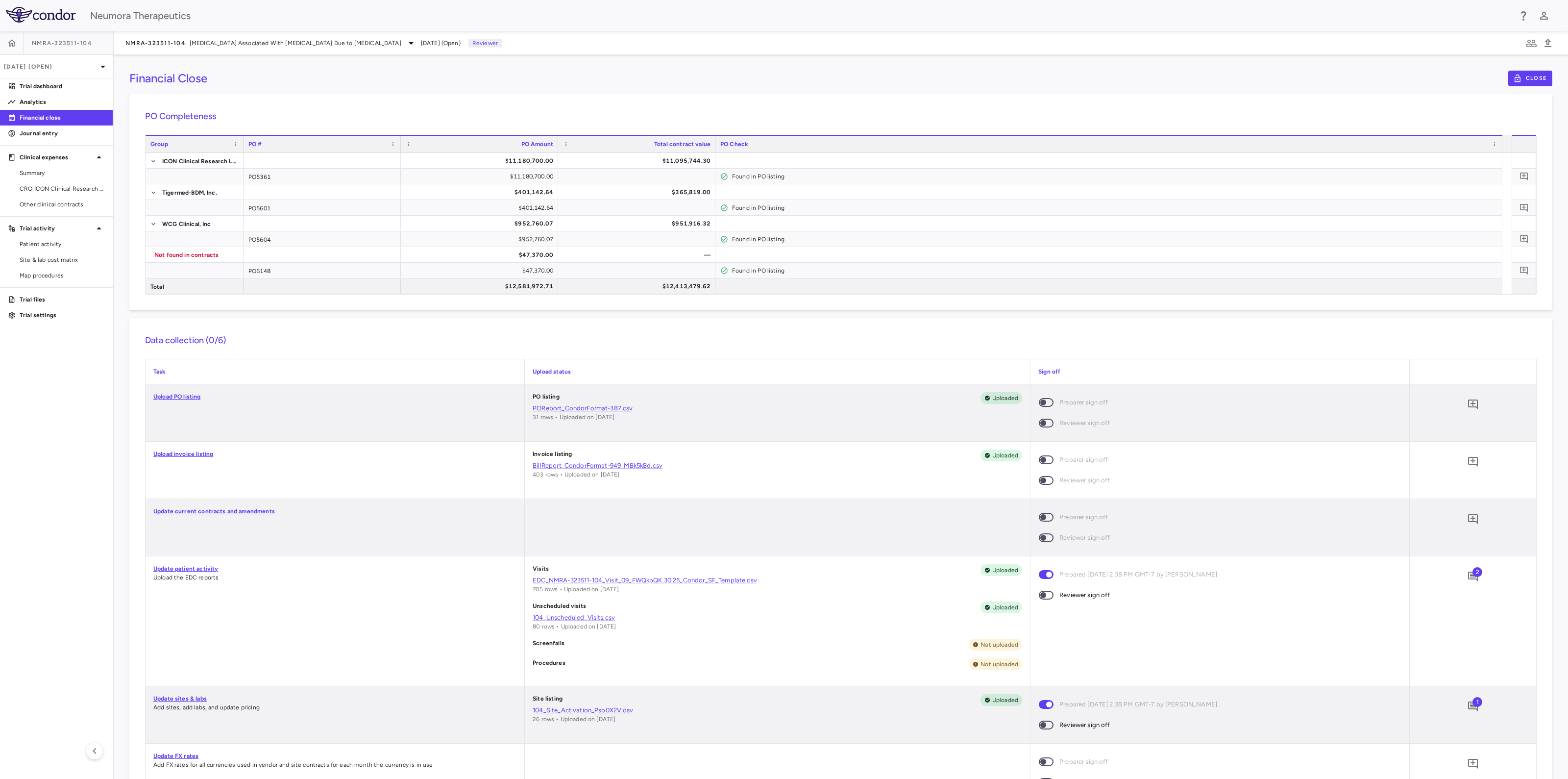
click at [578, 409] on link "POReport_CondorFormat-387.csv" at bounding box center [777, 408] width 489 height 9
